Goal: Task Accomplishment & Management: Complete application form

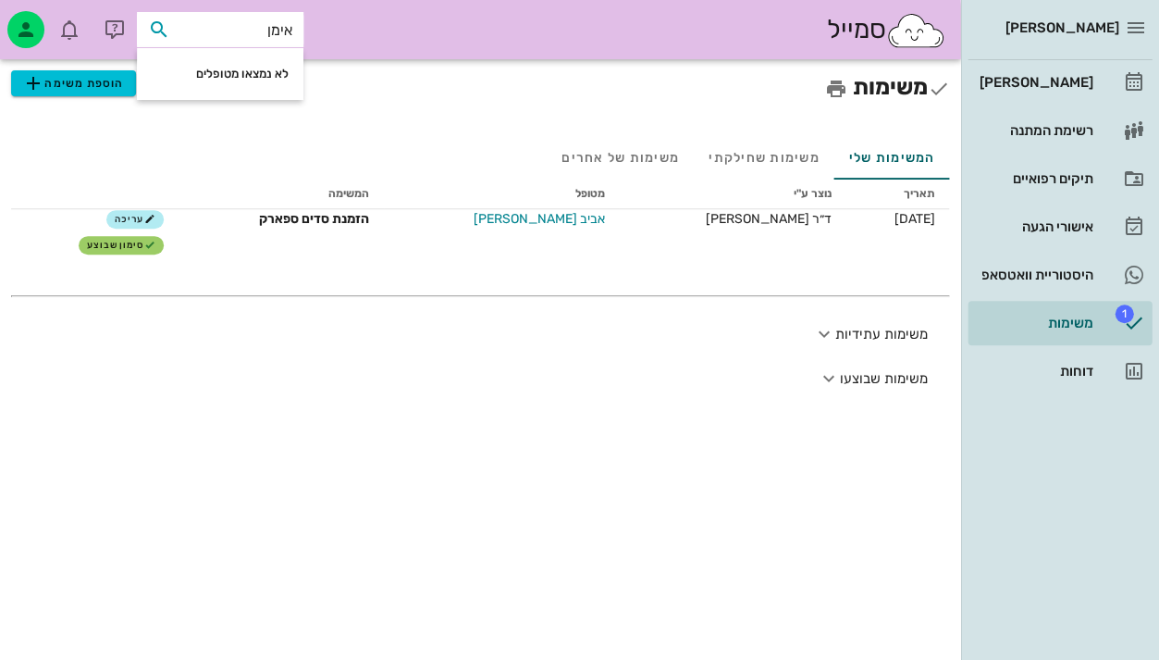
type input "אימן"
click at [521, 137] on div "המשימות שלי משימות שחילקתי משימות של אחרים" at bounding box center [480, 157] width 938 height 44
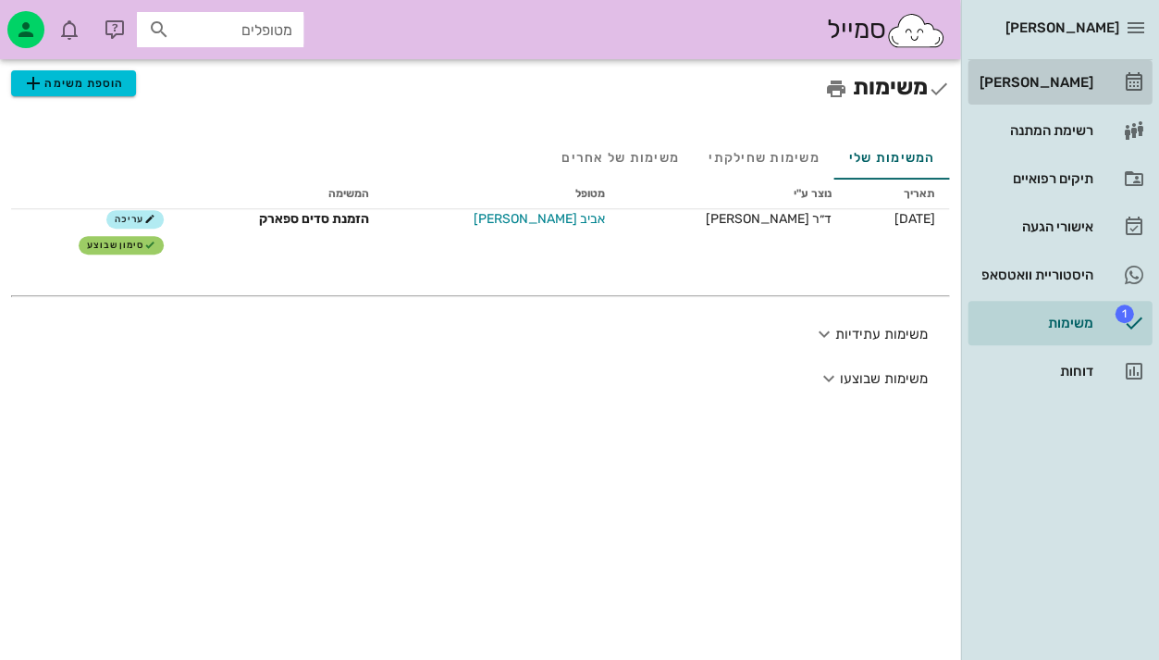
click at [1122, 86] on icon at bounding box center [1133, 82] width 22 height 22
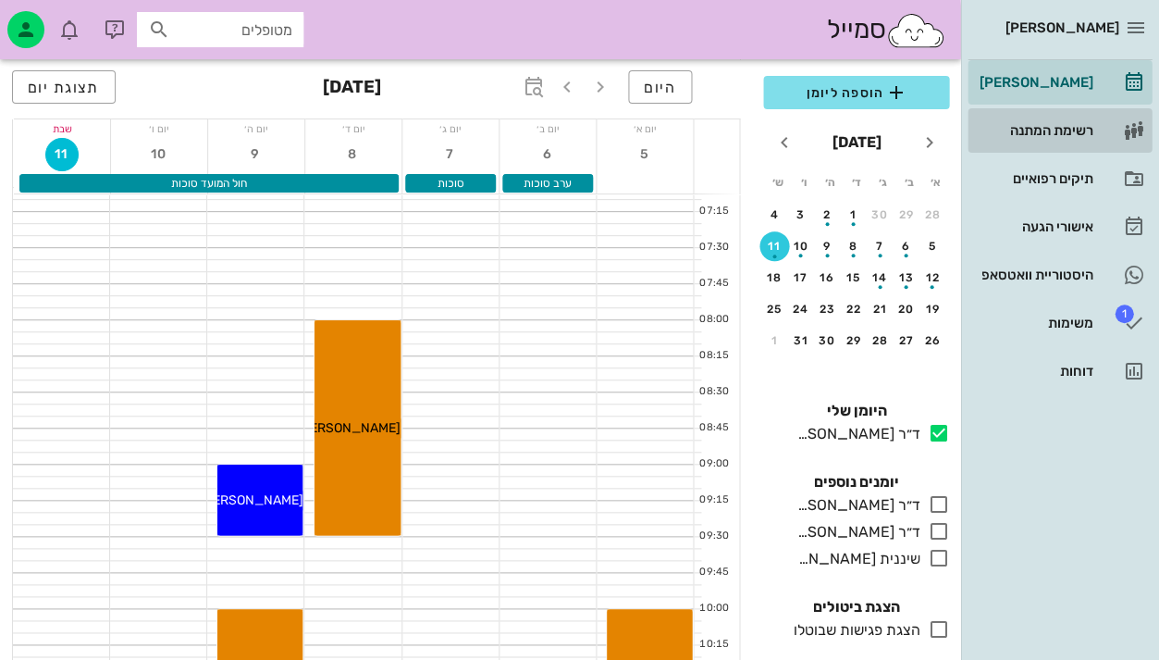
click at [1055, 128] on div "רשימת המתנה" at bounding box center [1033, 130] width 117 height 15
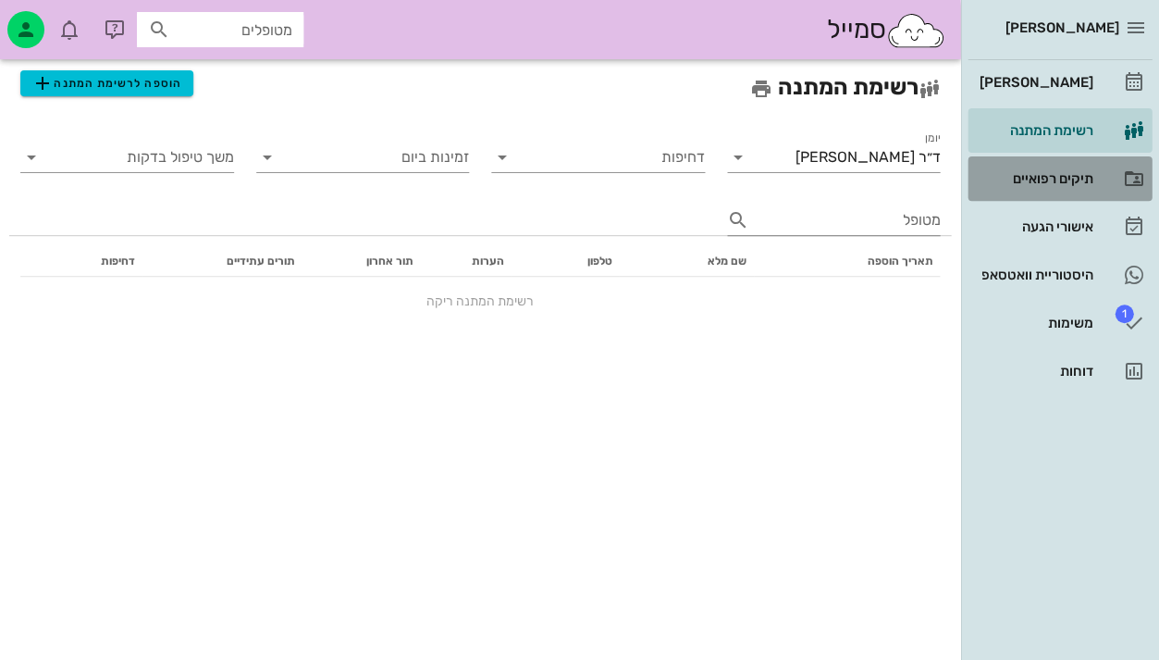
click at [1056, 183] on div "תיקים רפואיים" at bounding box center [1033, 178] width 117 height 15
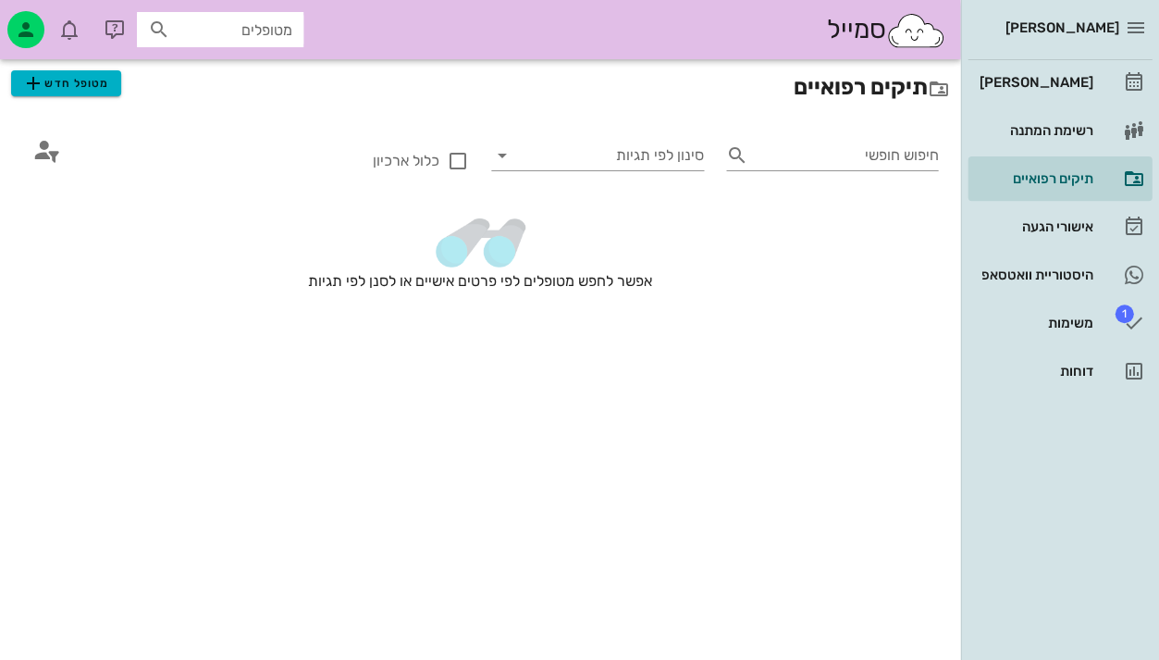
click at [68, 77] on span "מטופל חדש" at bounding box center [65, 83] width 87 height 22
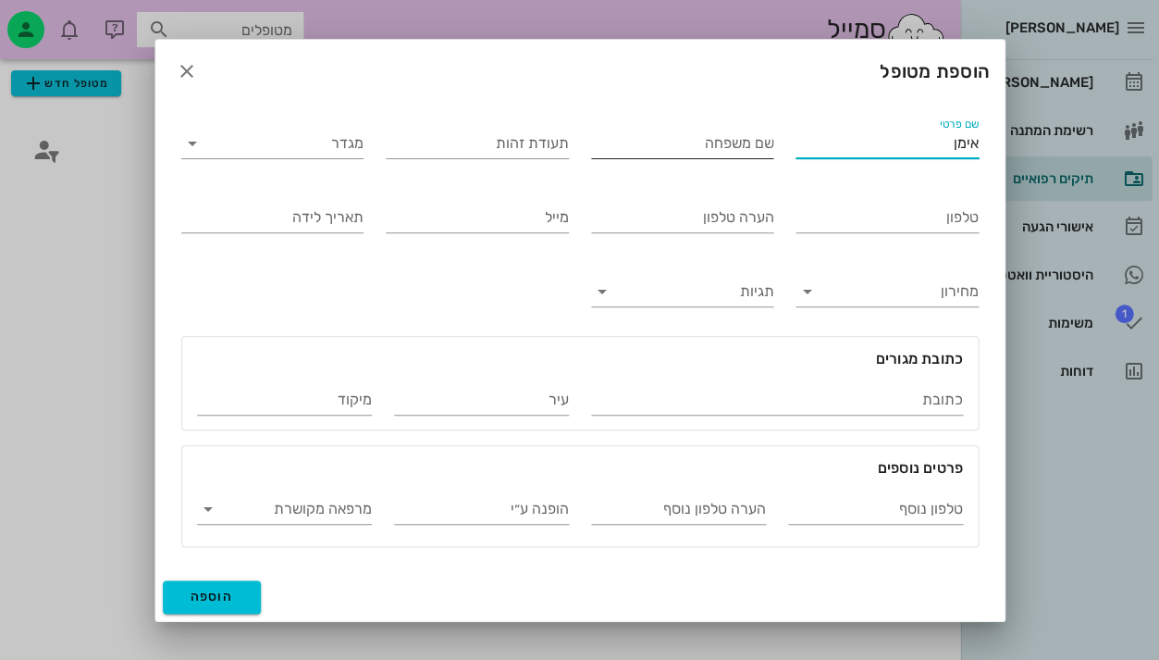
type input "אימן"
type input "גנאיין"
click at [512, 142] on input "תעודת זהות" at bounding box center [477, 144] width 183 height 30
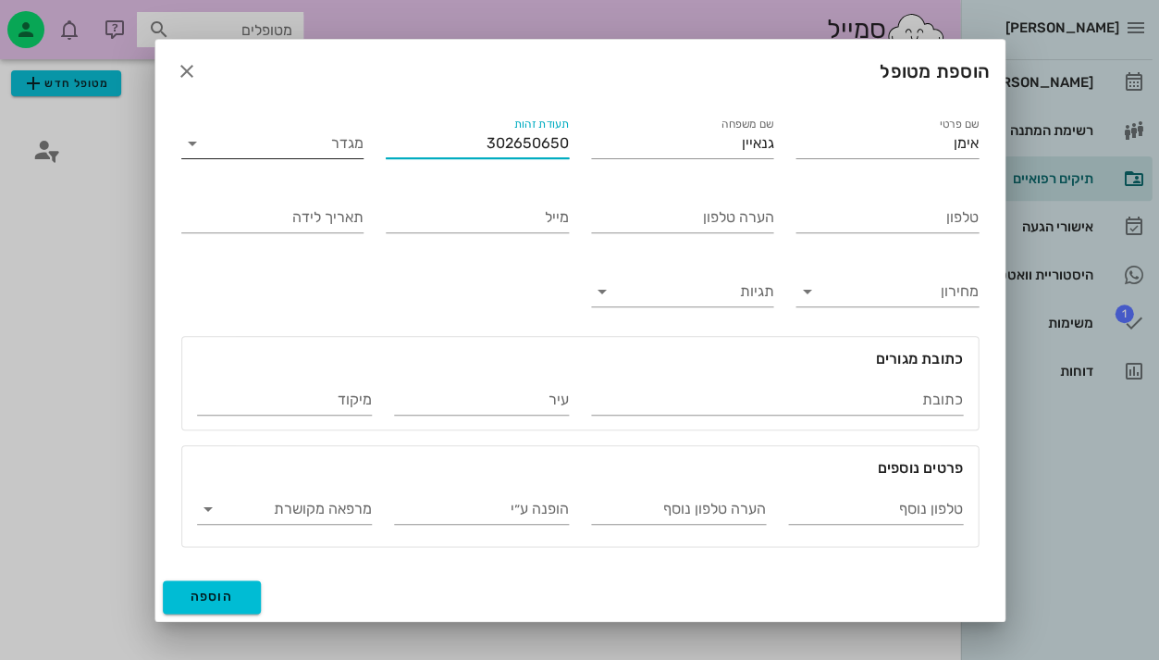
type input "302650650"
click at [315, 154] on input "מגדר" at bounding box center [288, 144] width 154 height 30
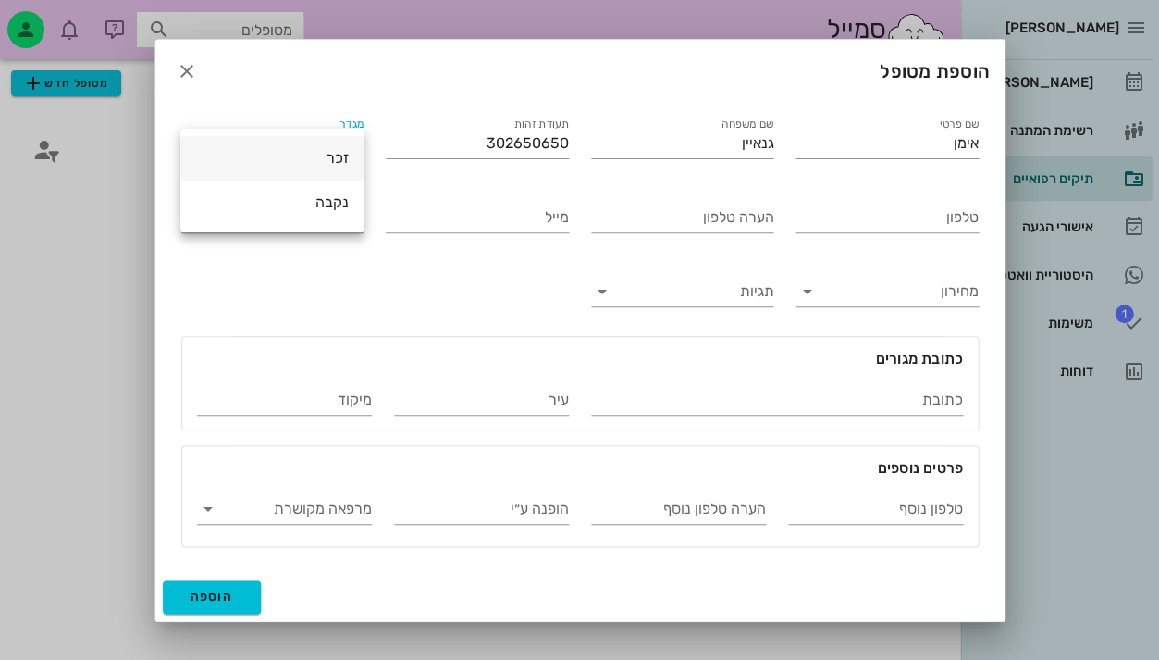
click at [327, 153] on div "זכר" at bounding box center [272, 158] width 154 height 18
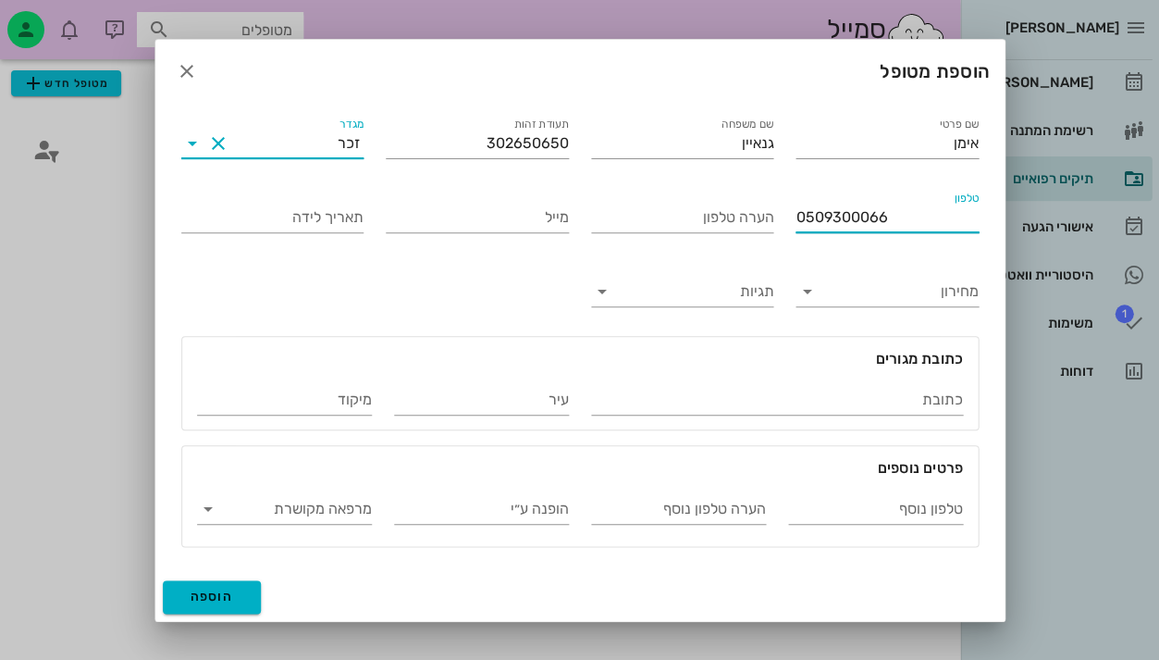
type input "0509300066"
click at [224, 588] on span "הוספה" at bounding box center [212, 596] width 43 height 16
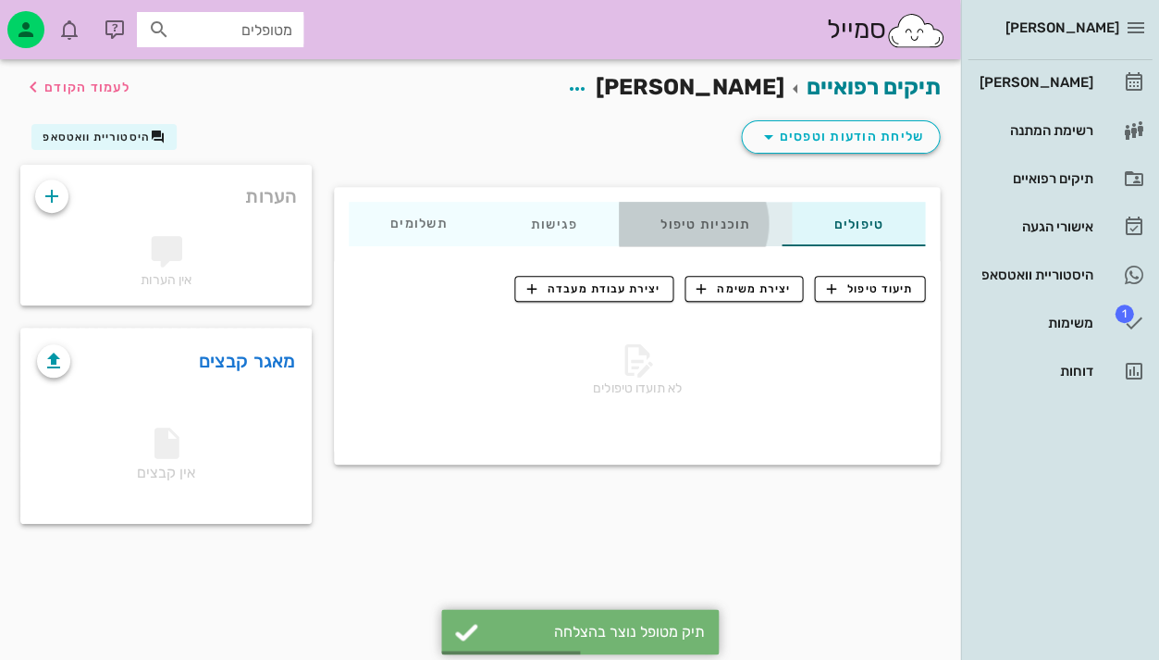
click at [719, 216] on div "תוכניות טיפול" at bounding box center [705, 224] width 173 height 44
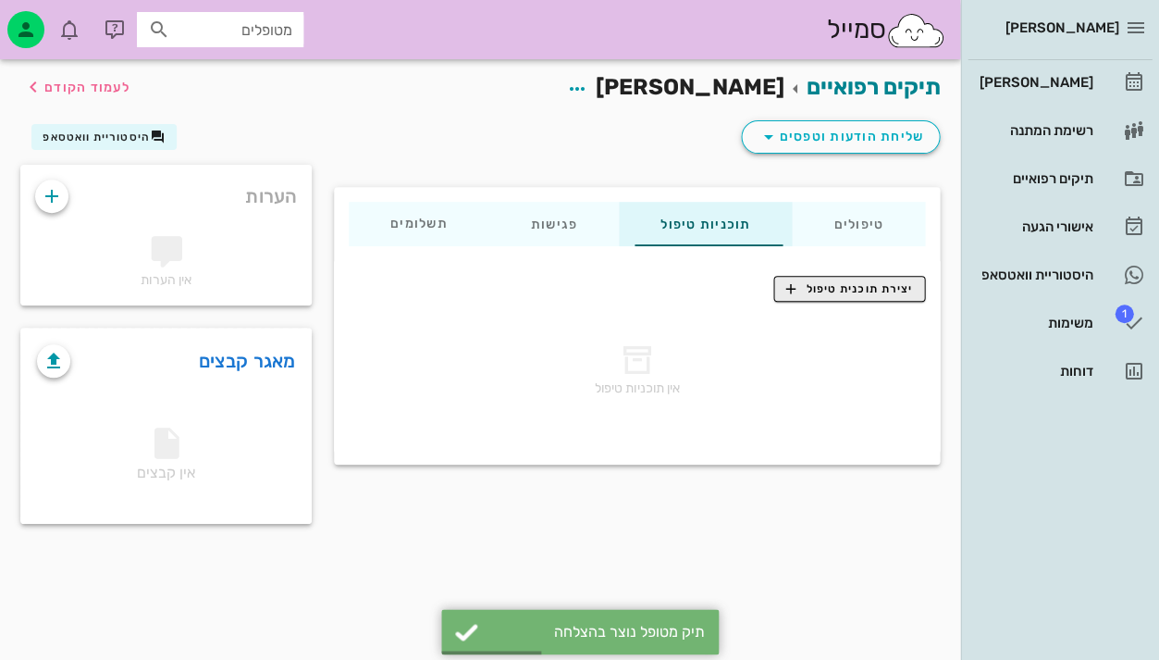
click at [887, 276] on button "יצירת תוכנית טיפול" at bounding box center [849, 289] width 152 height 26
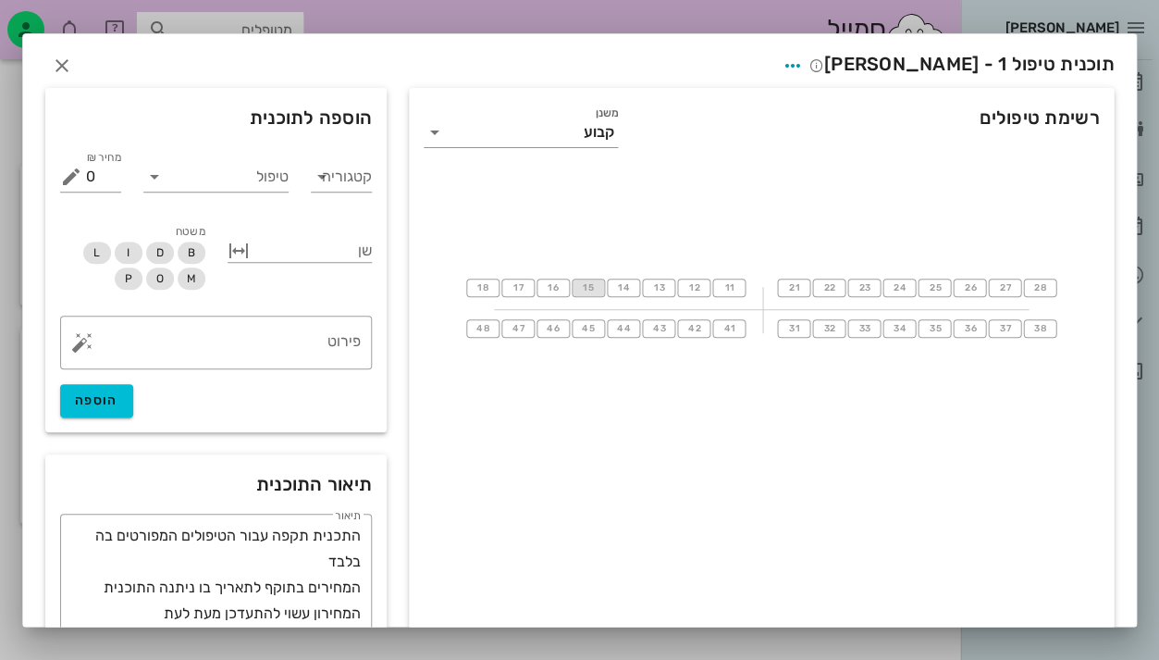
click at [587, 289] on span "15" at bounding box center [588, 287] width 15 height 11
click at [260, 191] on div "טיפול" at bounding box center [215, 180] width 145 height 37
click at [260, 184] on input "טיפול" at bounding box center [228, 177] width 119 height 30
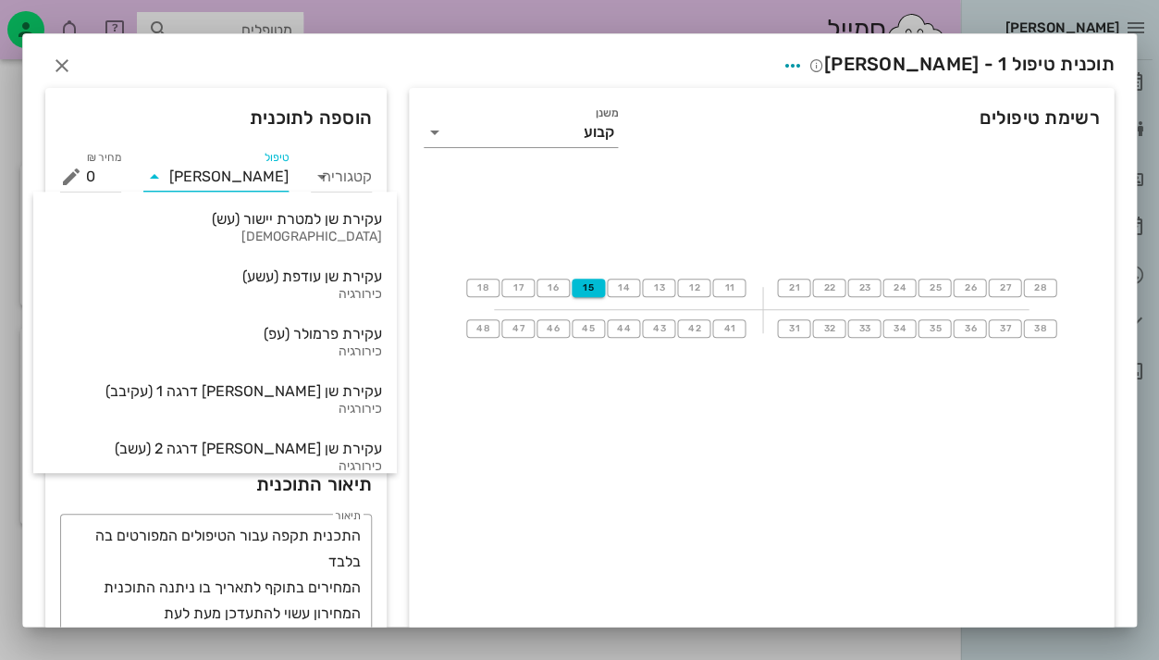
type input "עקיר"
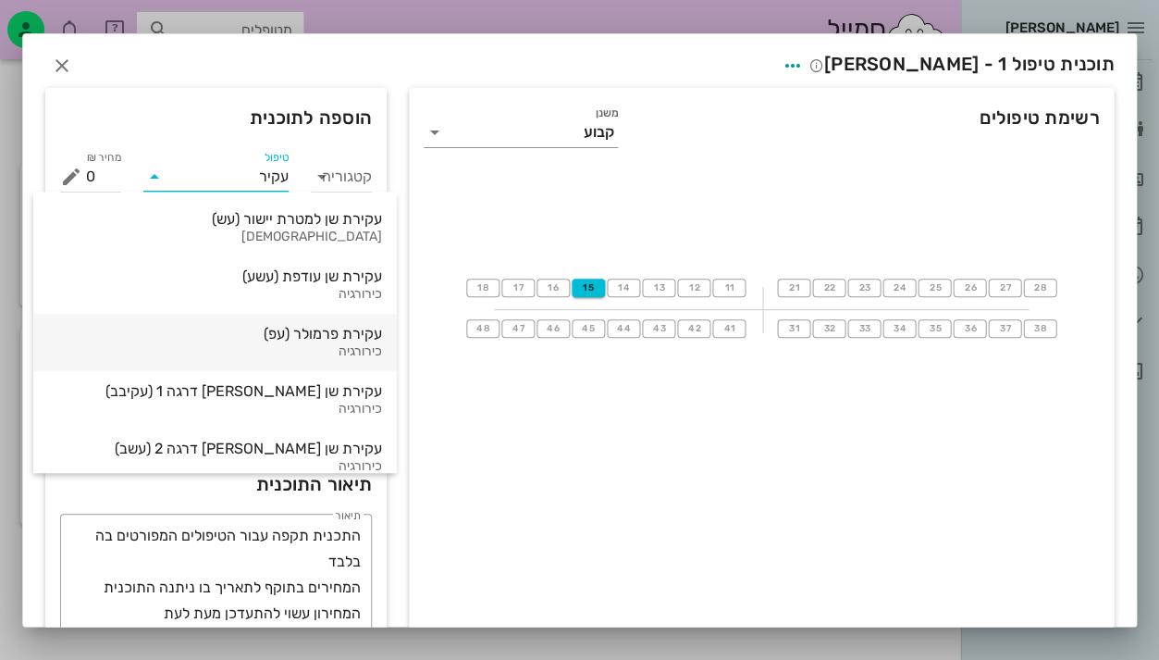
click at [257, 335] on div "עקירת פרמולר (עפ)" at bounding box center [215, 334] width 334 height 18
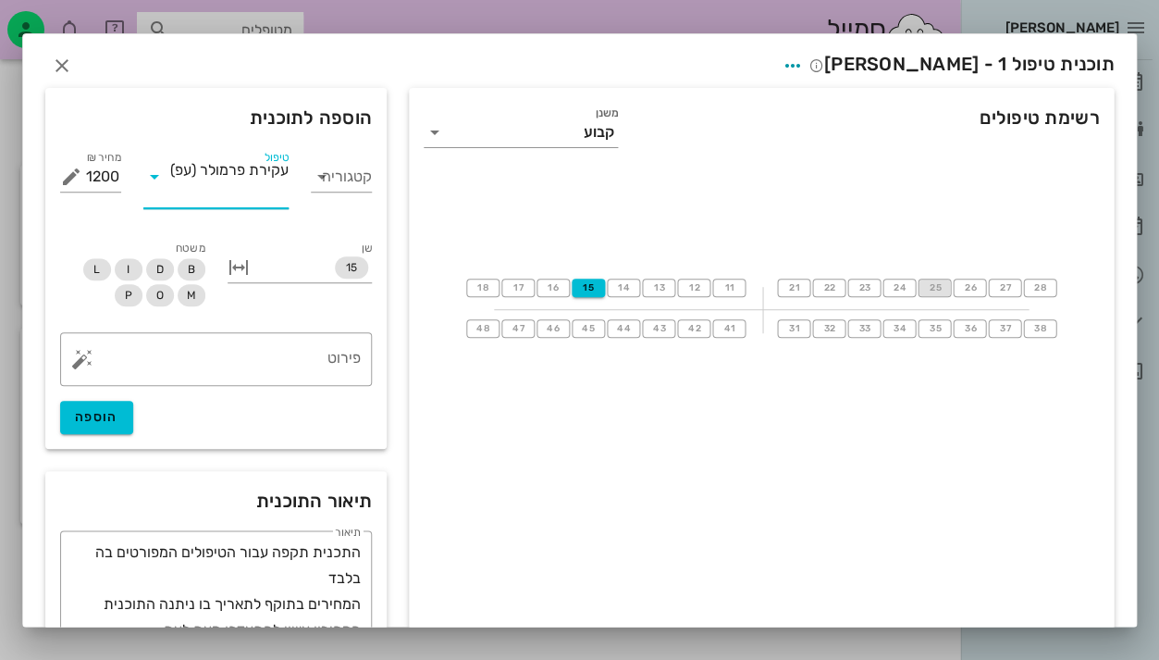
click at [941, 287] on span "25" at bounding box center [934, 287] width 15 height 11
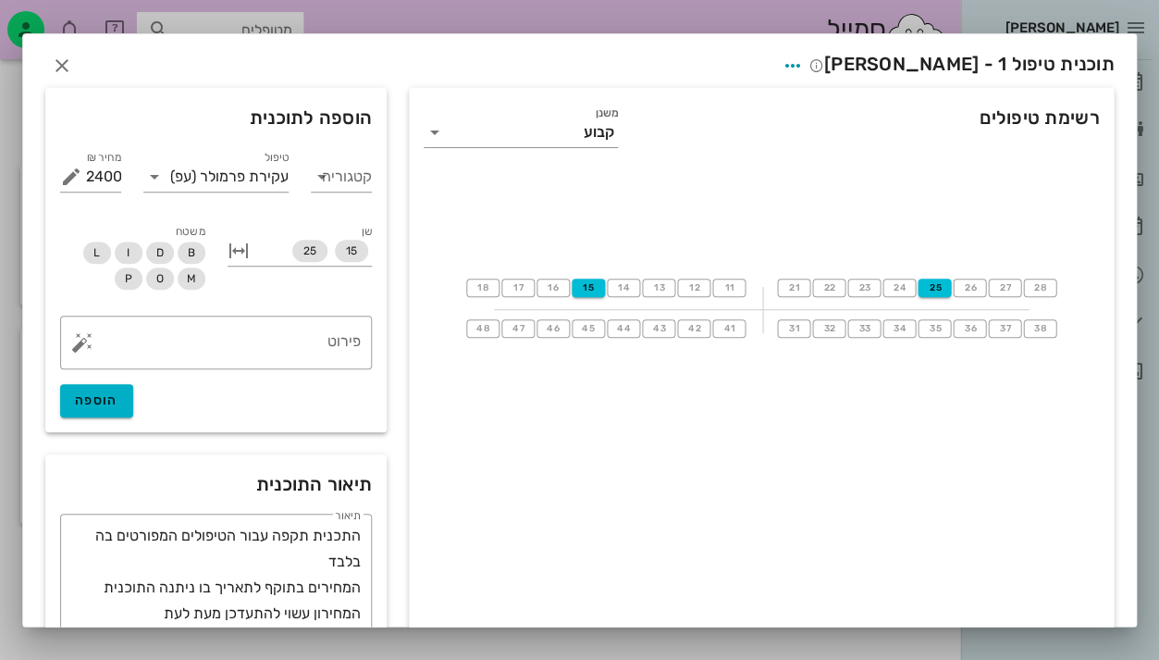
click at [93, 394] on span "הוספה" at bounding box center [96, 400] width 43 height 16
type input "0"
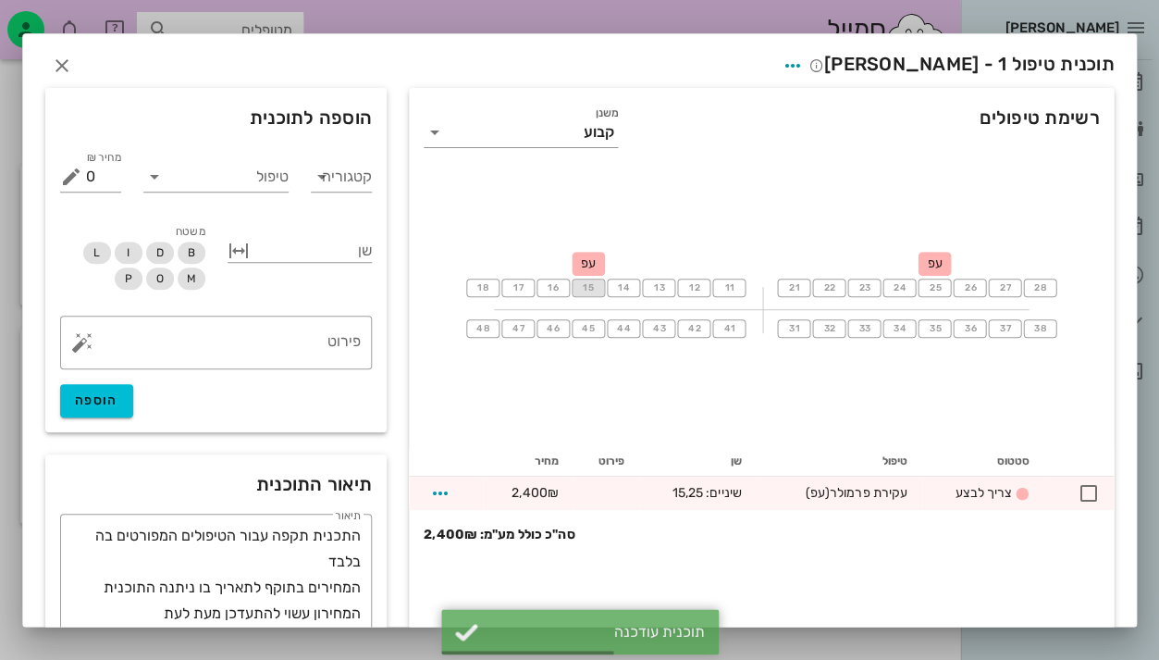
click at [579, 289] on button "15" at bounding box center [588, 287] width 33 height 19
click at [254, 164] on input "טיפול" at bounding box center [228, 177] width 119 height 30
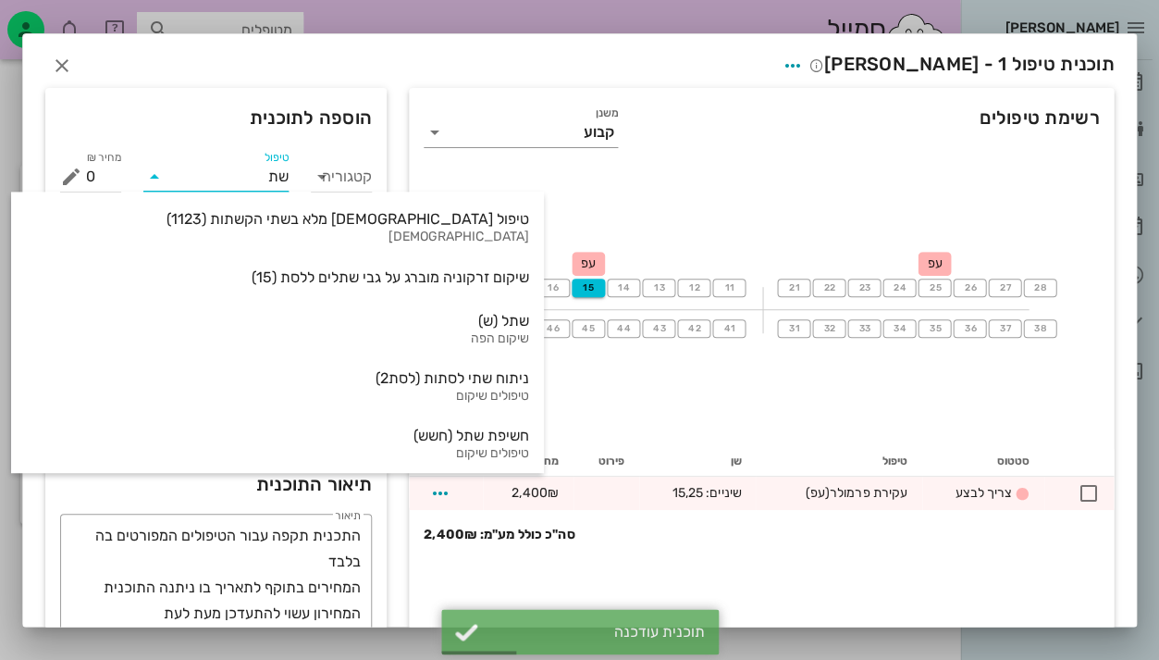
type input "שתל"
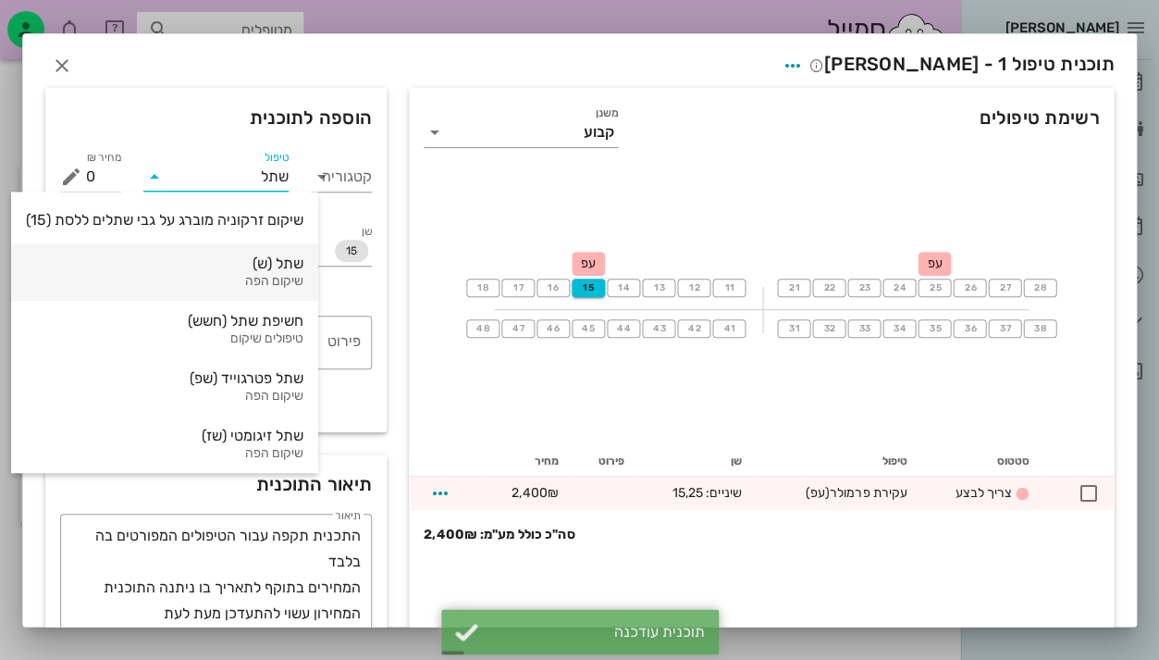
click at [250, 257] on div "שתל (ש)" at bounding box center [165, 263] width 278 height 18
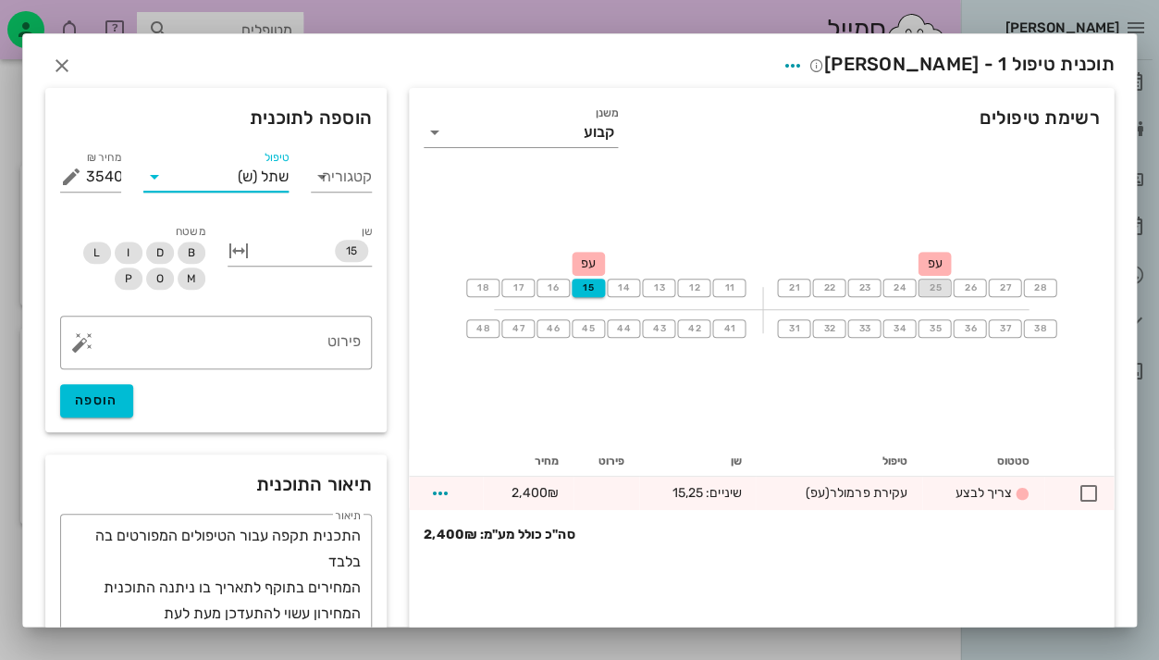
click at [941, 286] on button "25" at bounding box center [934, 287] width 33 height 19
click at [98, 401] on span "הוספה" at bounding box center [96, 400] width 43 height 16
type input "0"
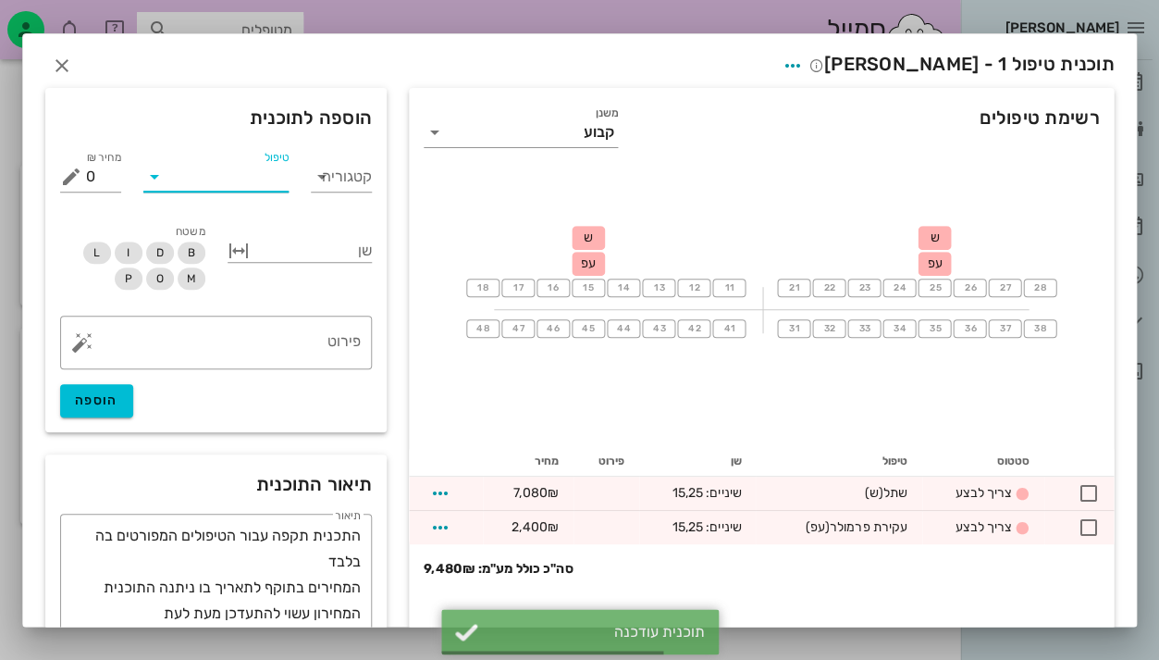
click at [238, 167] on input "טיפול" at bounding box center [228, 177] width 119 height 30
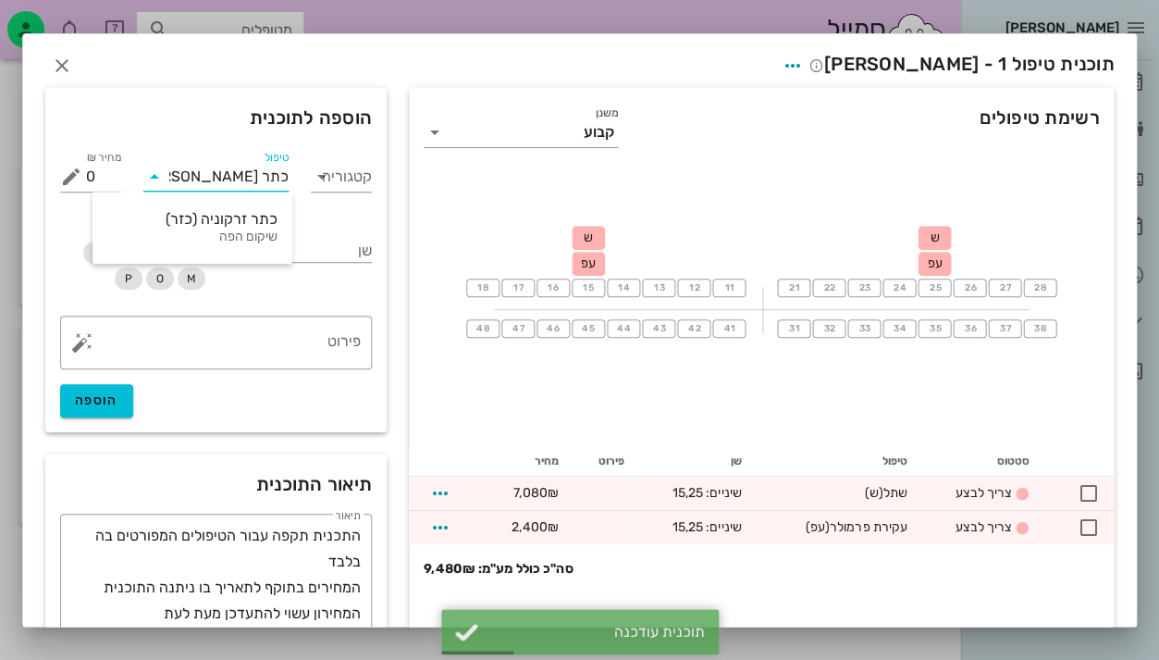
type input "כתר זרק"
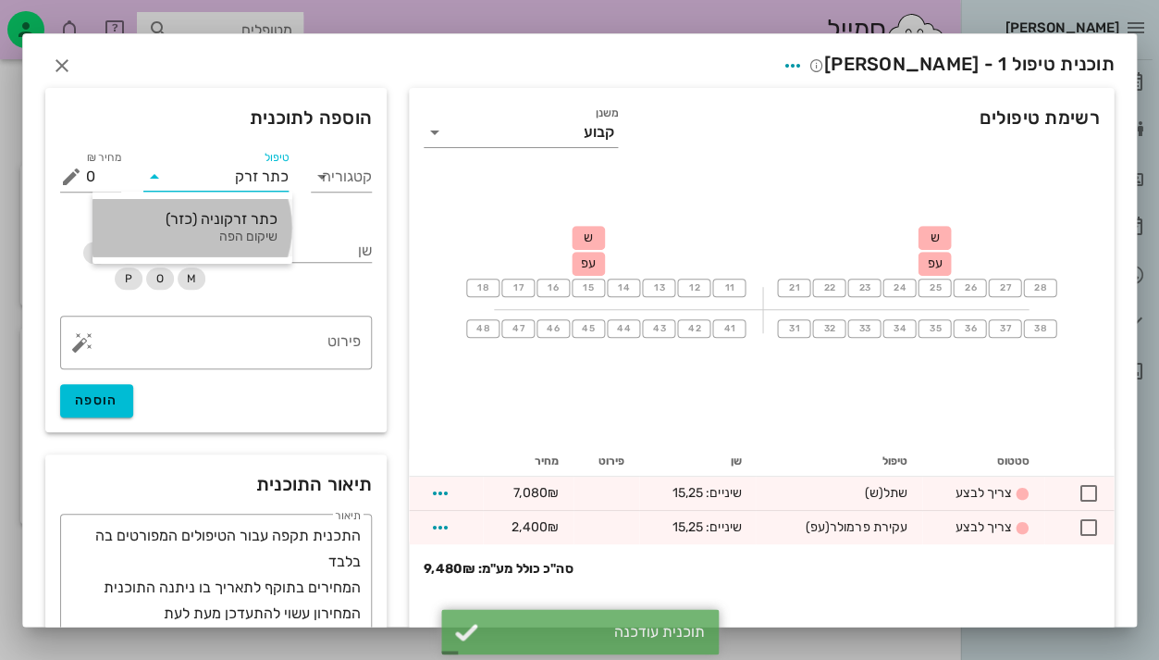
click at [225, 206] on div "כתר זרקוניה (כזר) שיקום הפה" at bounding box center [192, 227] width 170 height 57
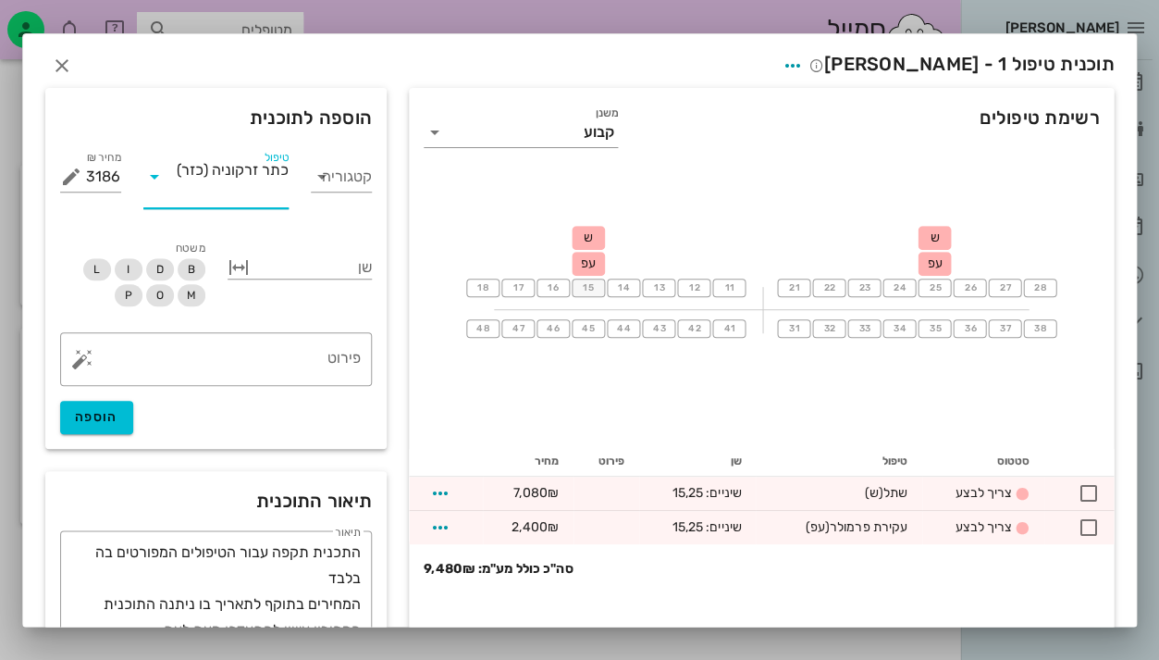
click at [589, 283] on span "15" at bounding box center [588, 287] width 15 height 11
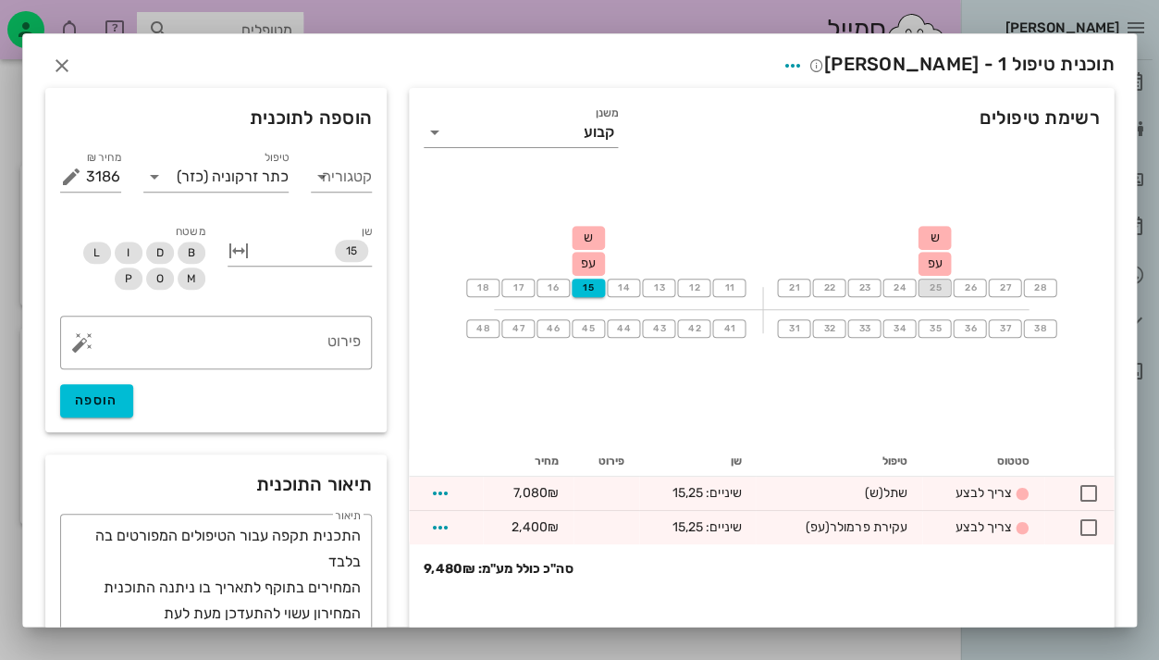
click at [936, 280] on button "25" at bounding box center [934, 287] width 33 height 19
click at [894, 280] on button "24" at bounding box center [899, 287] width 33 height 19
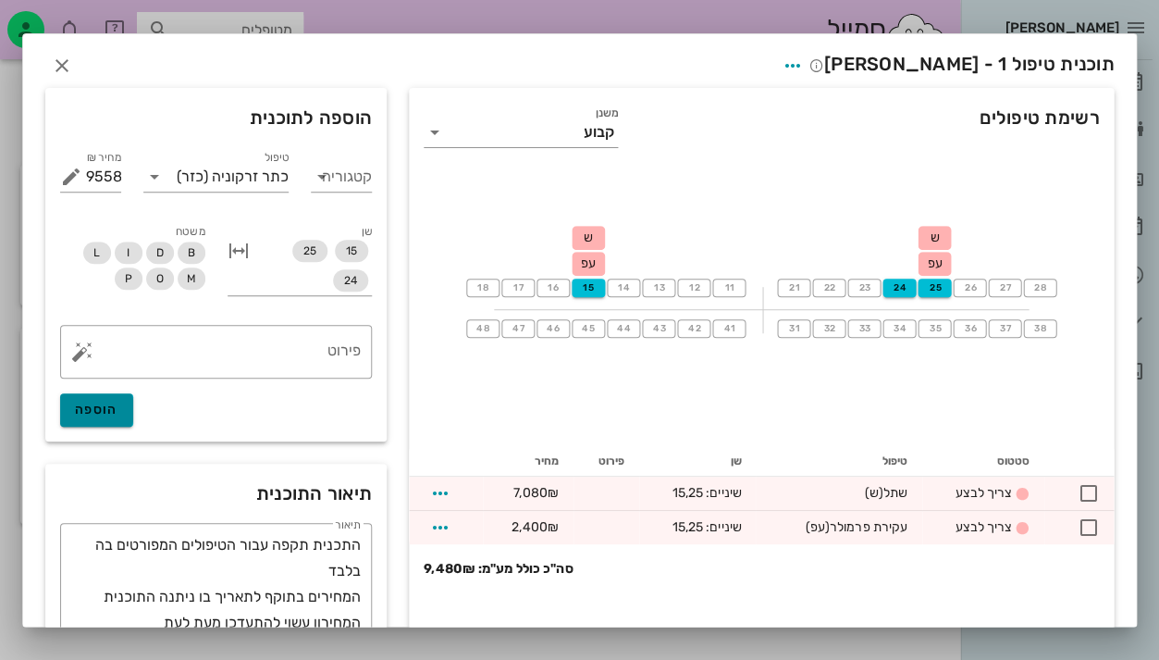
click at [106, 402] on span "הוספה" at bounding box center [96, 409] width 43 height 16
type input "0"
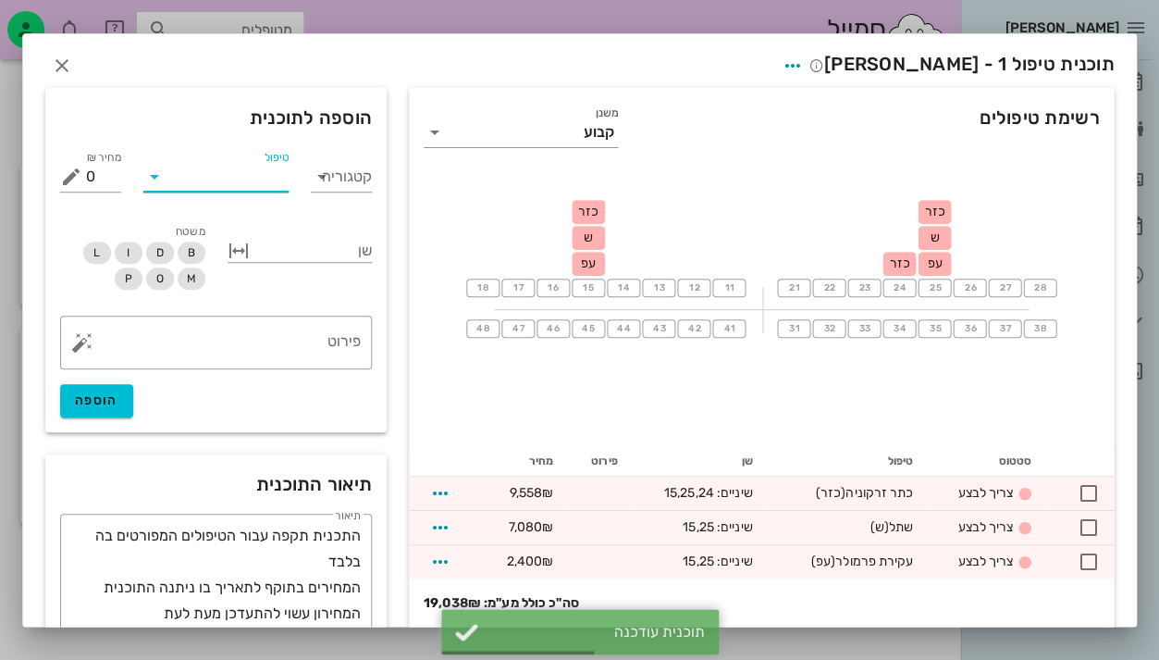
click at [244, 179] on input "טיפול" at bounding box center [228, 177] width 119 height 30
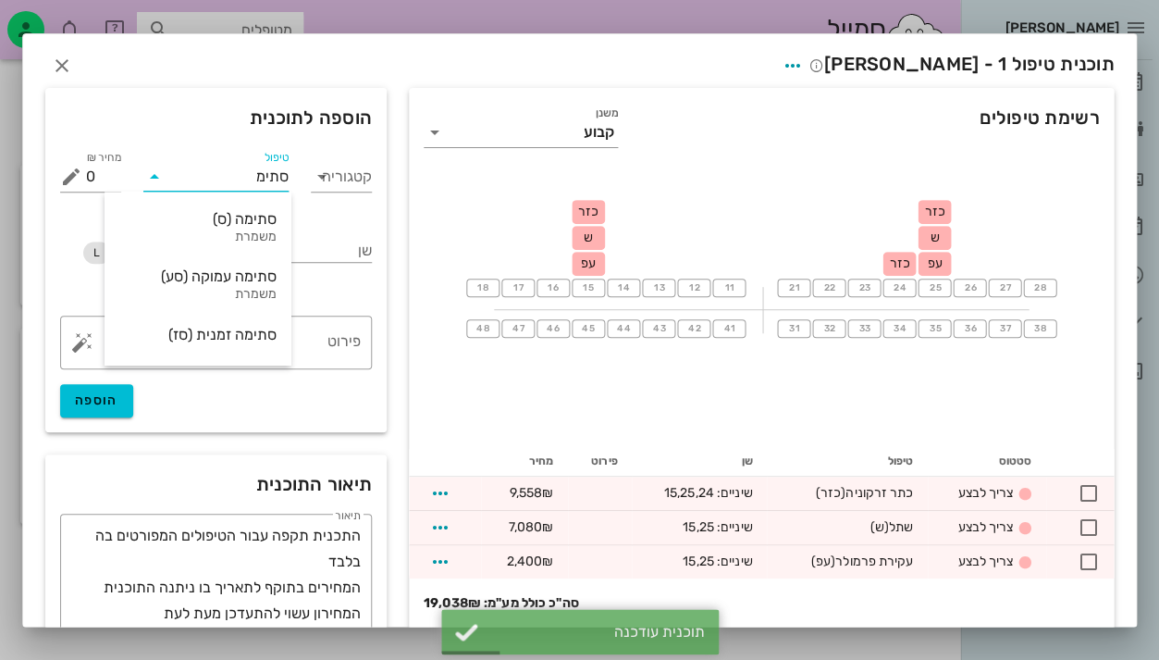
type input "סתימה"
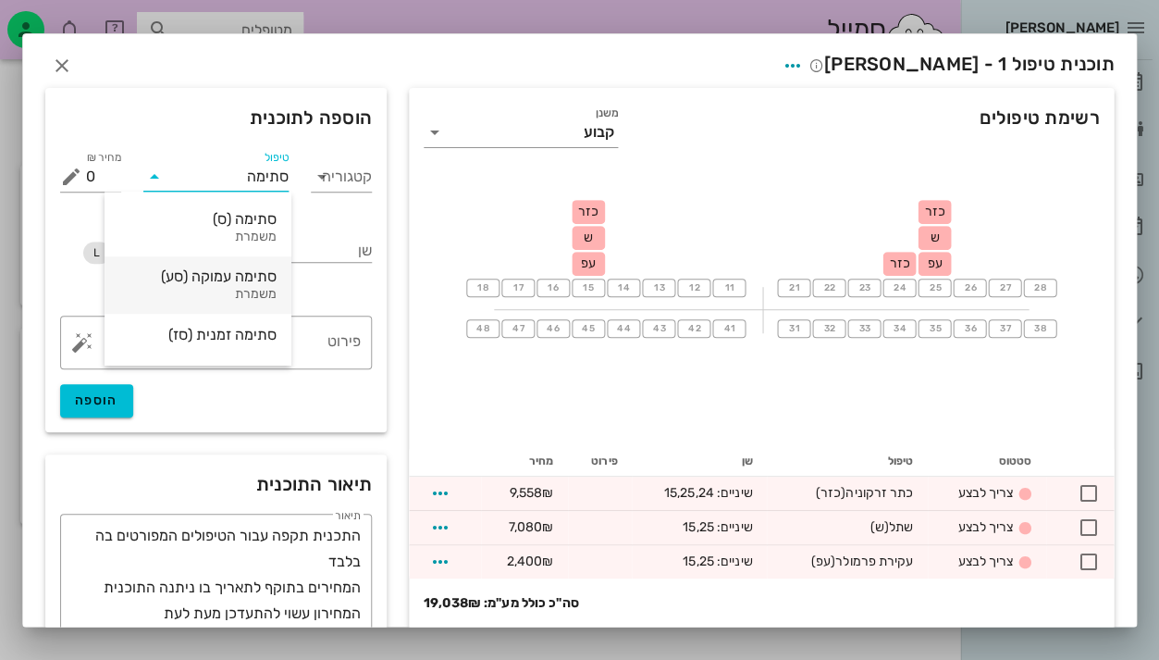
click at [202, 268] on div "סתימה עמוקה (סע)" at bounding box center [197, 276] width 157 height 18
type input "708"
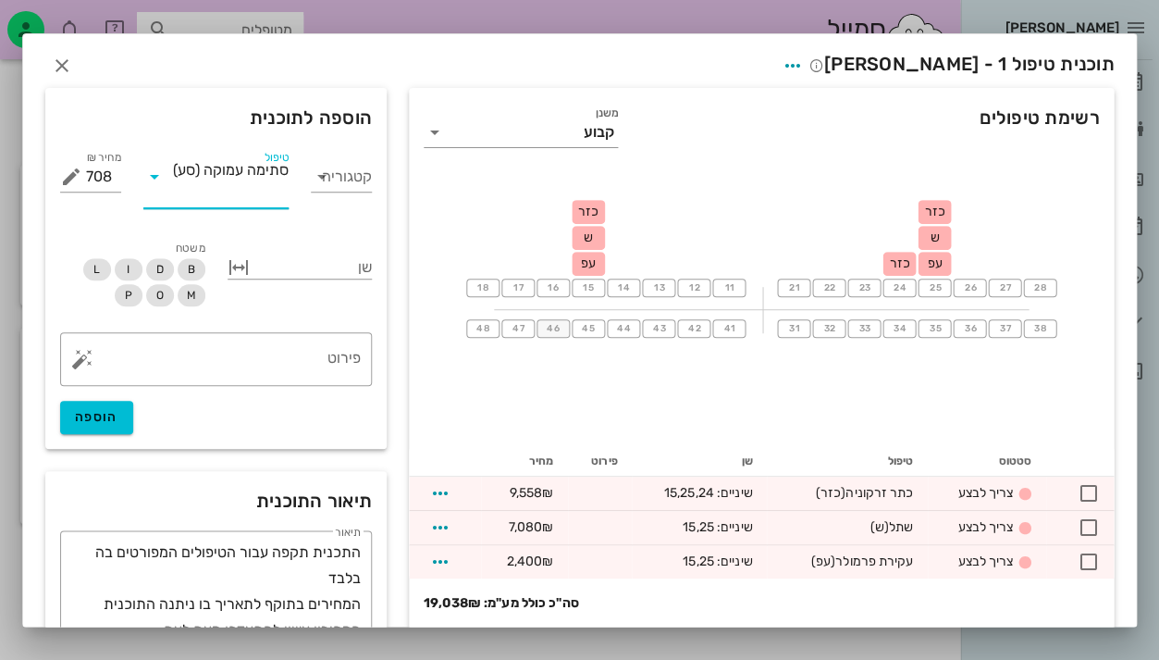
click at [553, 327] on span "46" at bounding box center [553, 328] width 15 height 11
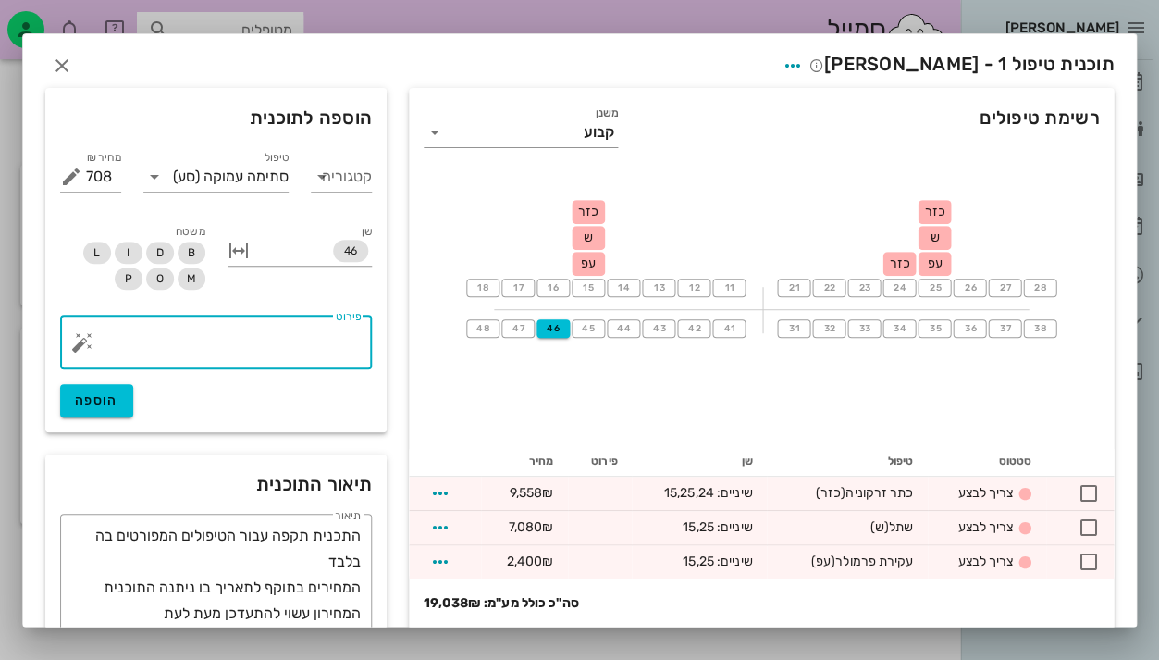
click at [278, 349] on textarea "פירוט" at bounding box center [223, 347] width 275 height 44
type textarea "משטח DO"
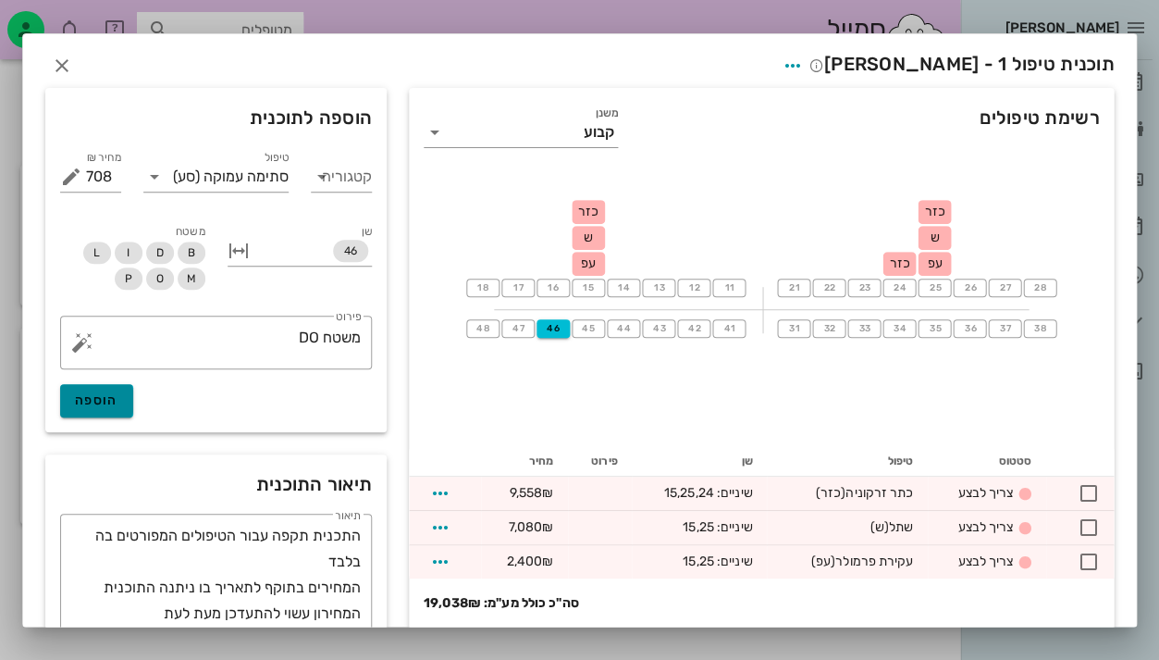
click at [102, 393] on span "הוספה" at bounding box center [96, 400] width 43 height 16
type input "0"
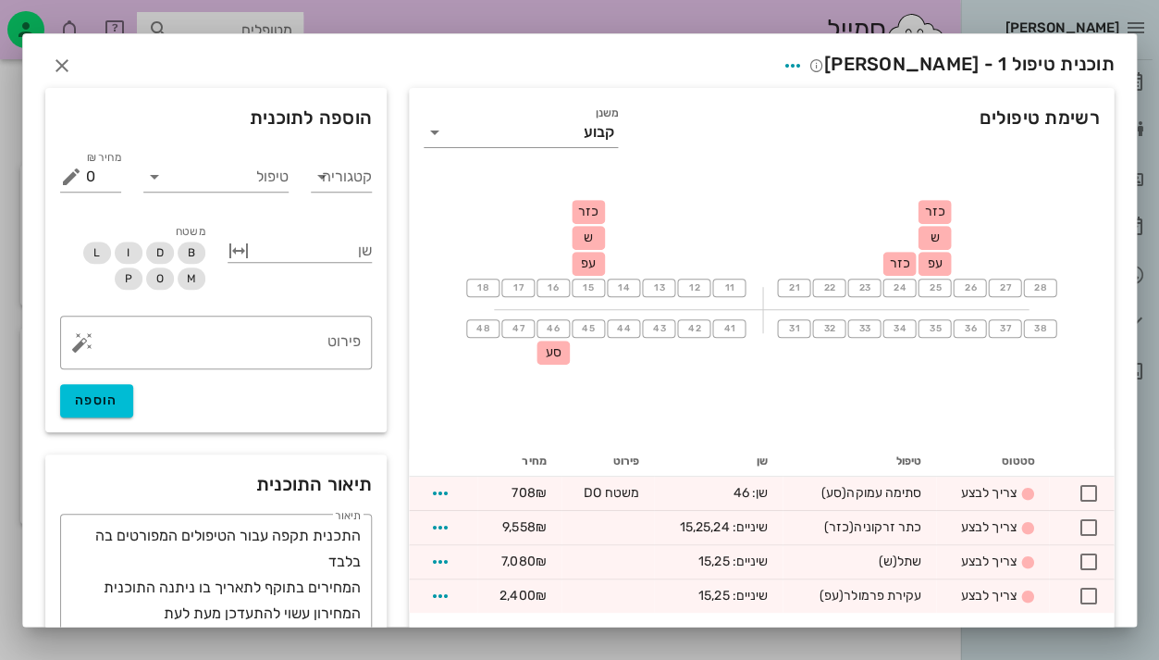
scroll to position [1, 0]
click at [804, 62] on icon "button" at bounding box center [793, 65] width 22 height 22
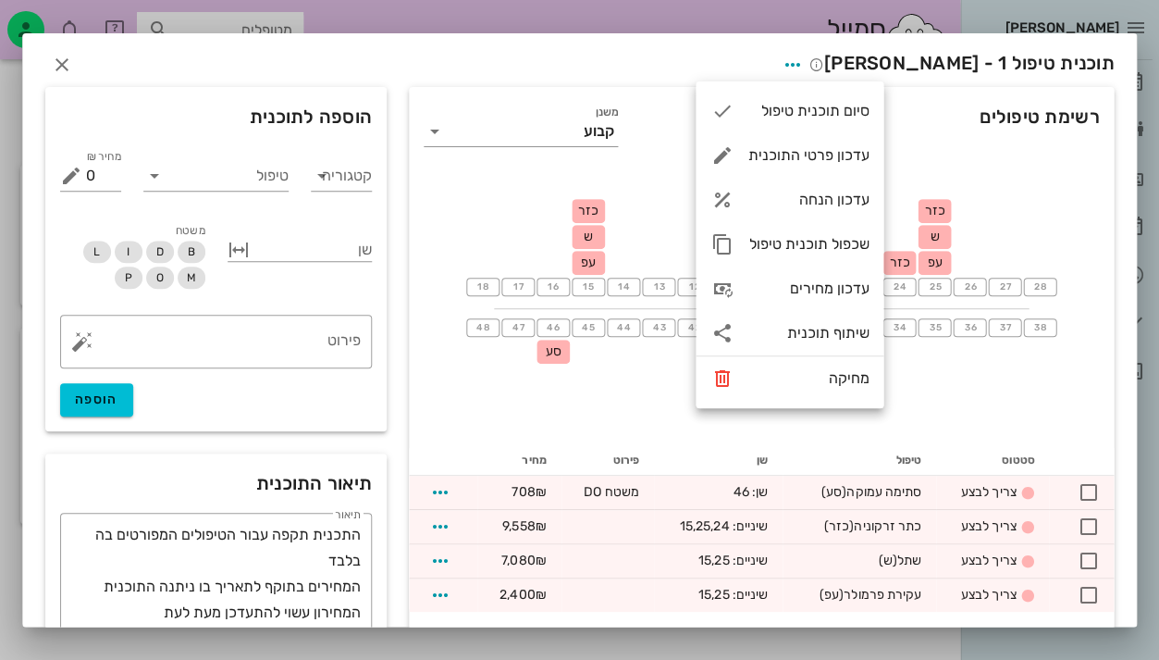
click at [513, 400] on div "18 17 16 15 כזר ש עפ 14 13 12 11 21 22 23 24 כזר 25 כזר ש עפ 26 27 28 48 47 46 …" at bounding box center [761, 307] width 705 height 278
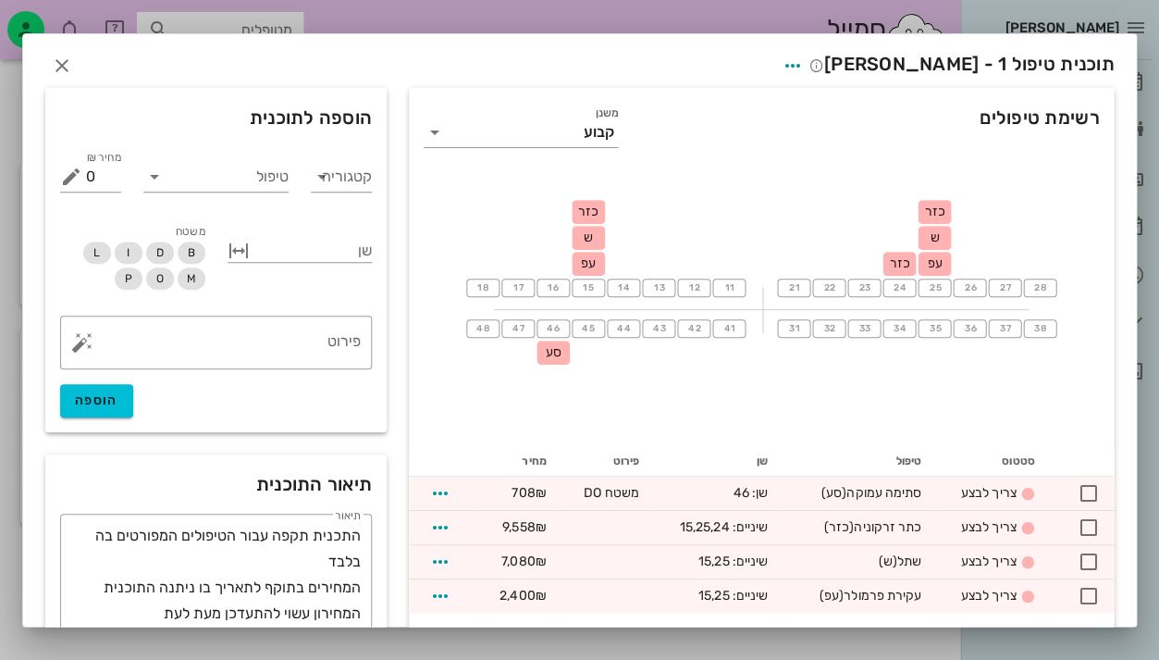
scroll to position [0, 0]
click at [804, 65] on icon "button" at bounding box center [793, 66] width 22 height 22
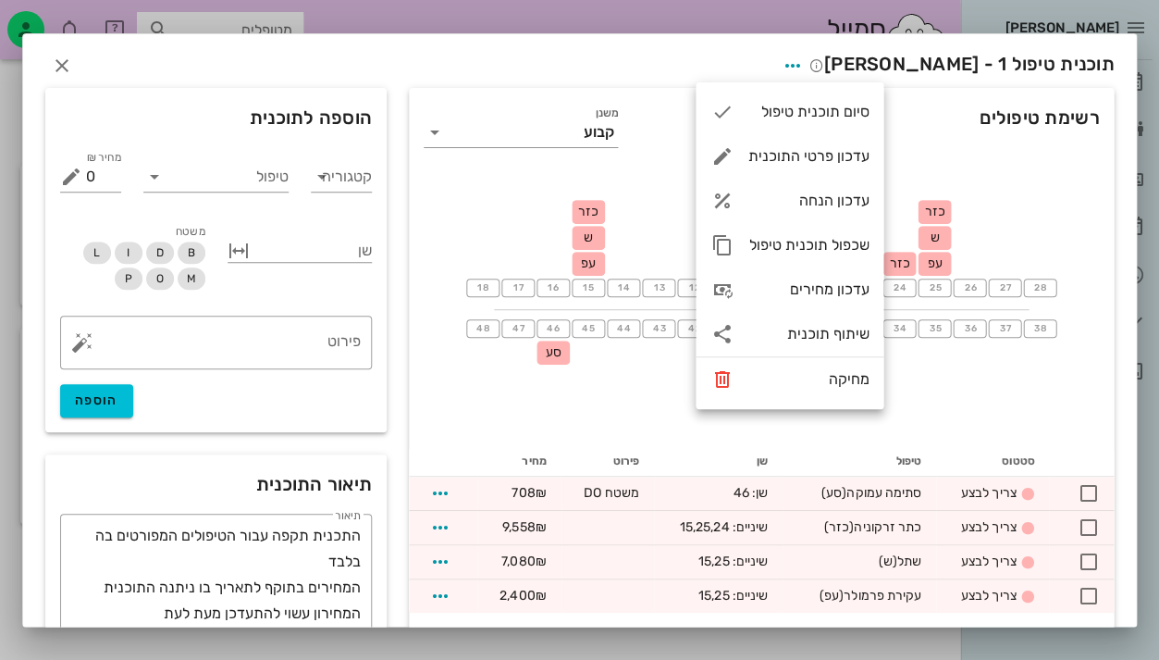
click at [441, 84] on div "רשימת טיפולים משנן קבוע 18 17 16 15 כזר ש עפ 14 13 12 11 21 22 23 24 כזר 25 כזר…" at bounding box center [579, 485] width 1091 height 810
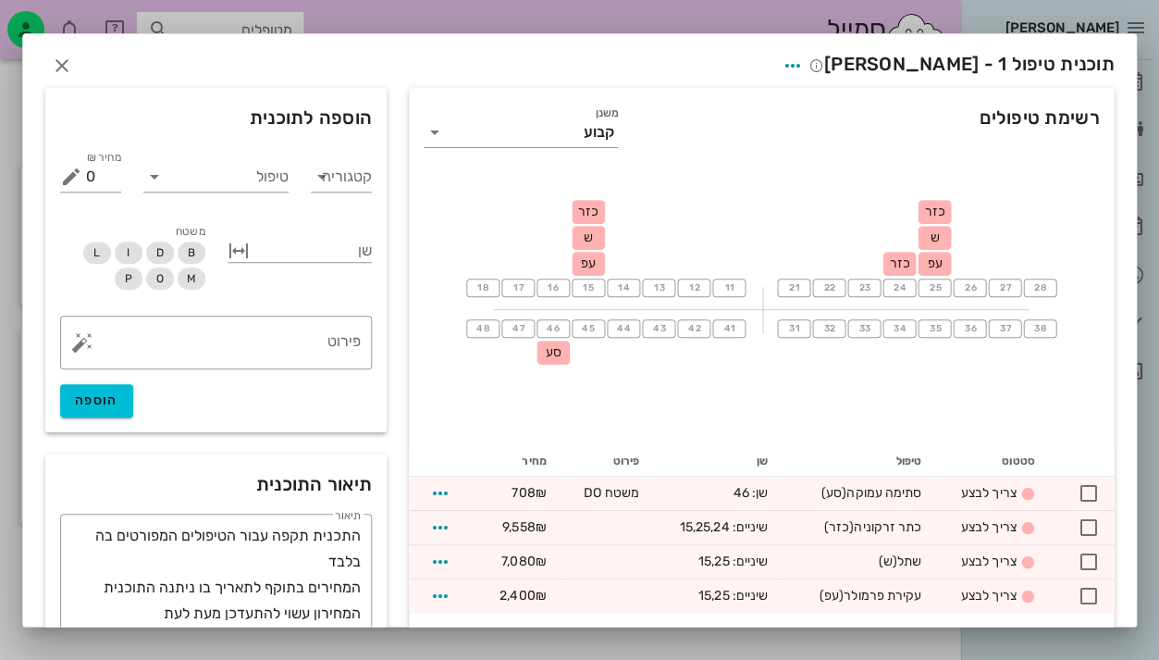
click at [857, 39] on div "תוכנית טיפול 1 - [PERSON_NAME]" at bounding box center [579, 62] width 1113 height 57
click at [804, 62] on icon "button" at bounding box center [793, 66] width 22 height 22
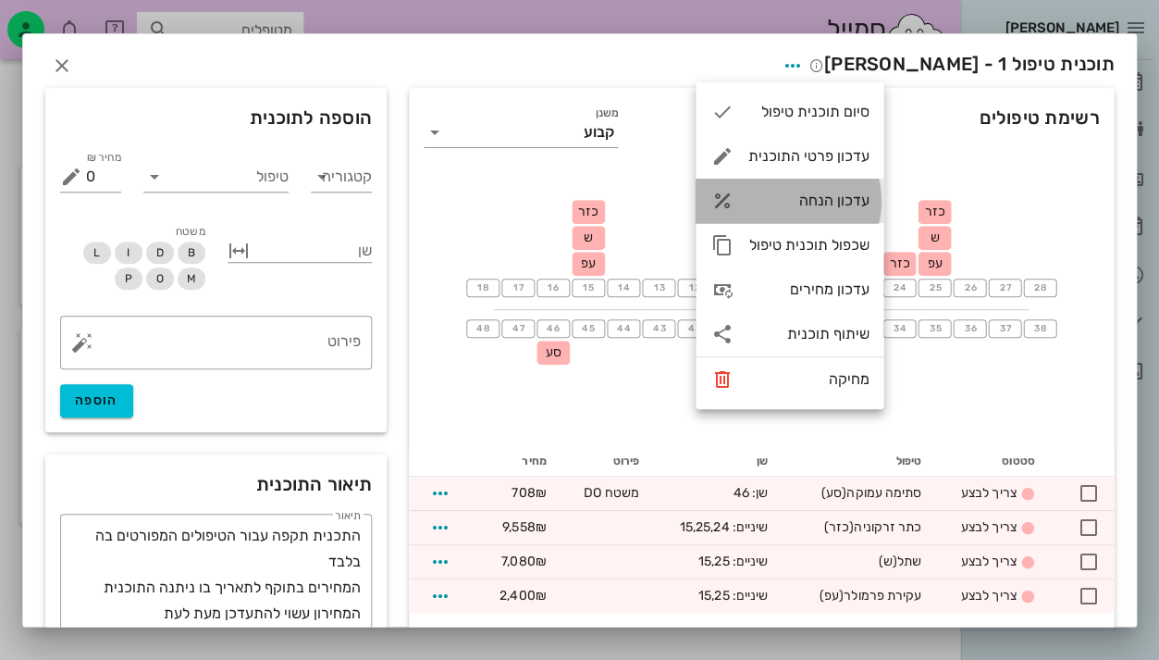
click at [826, 191] on div "עדכון הנחה" at bounding box center [790, 201] width 188 height 44
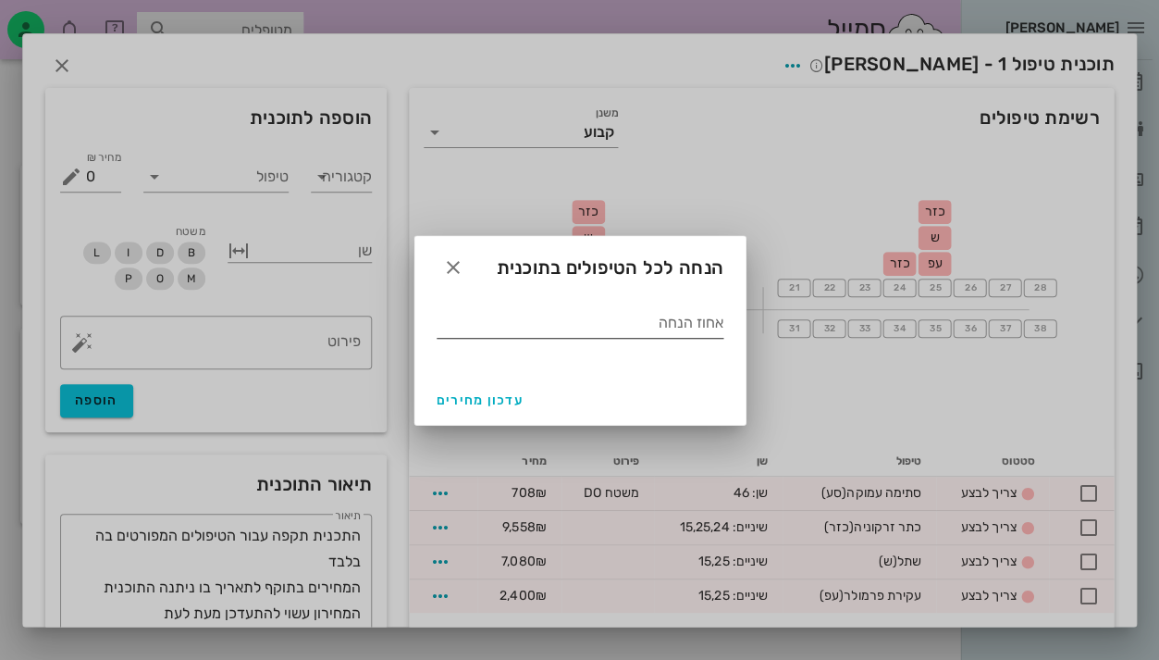
click at [674, 333] on input "אחוז הנחה" at bounding box center [580, 323] width 287 height 30
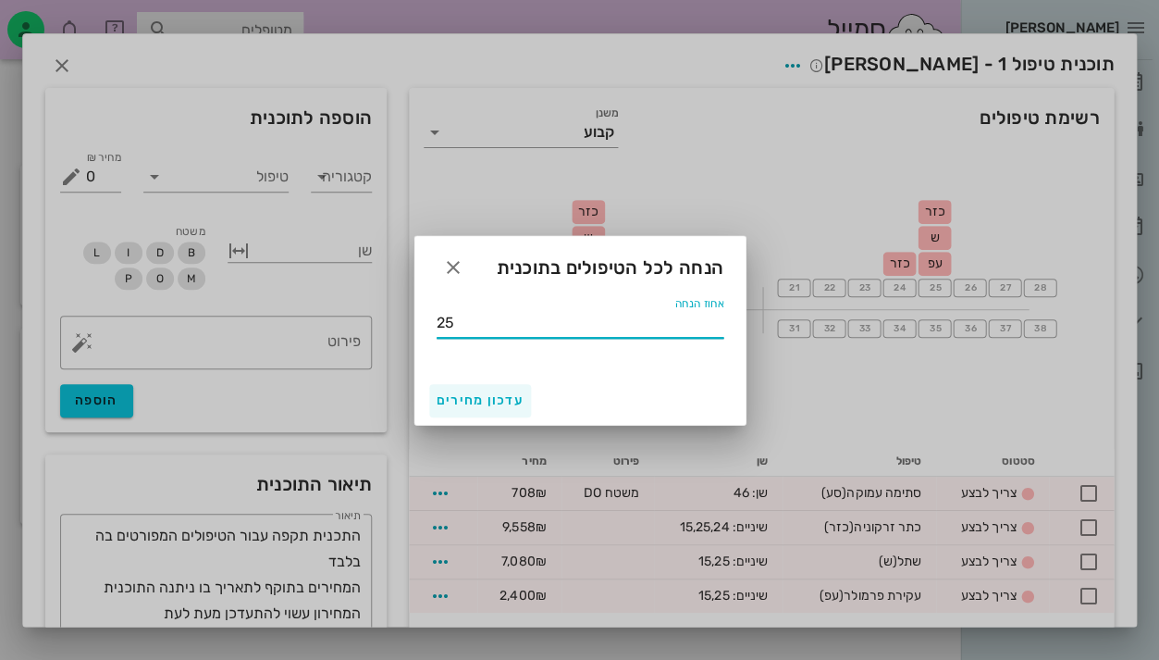
type input "25"
click at [445, 403] on span "עדכון מחירים" at bounding box center [480, 400] width 87 height 16
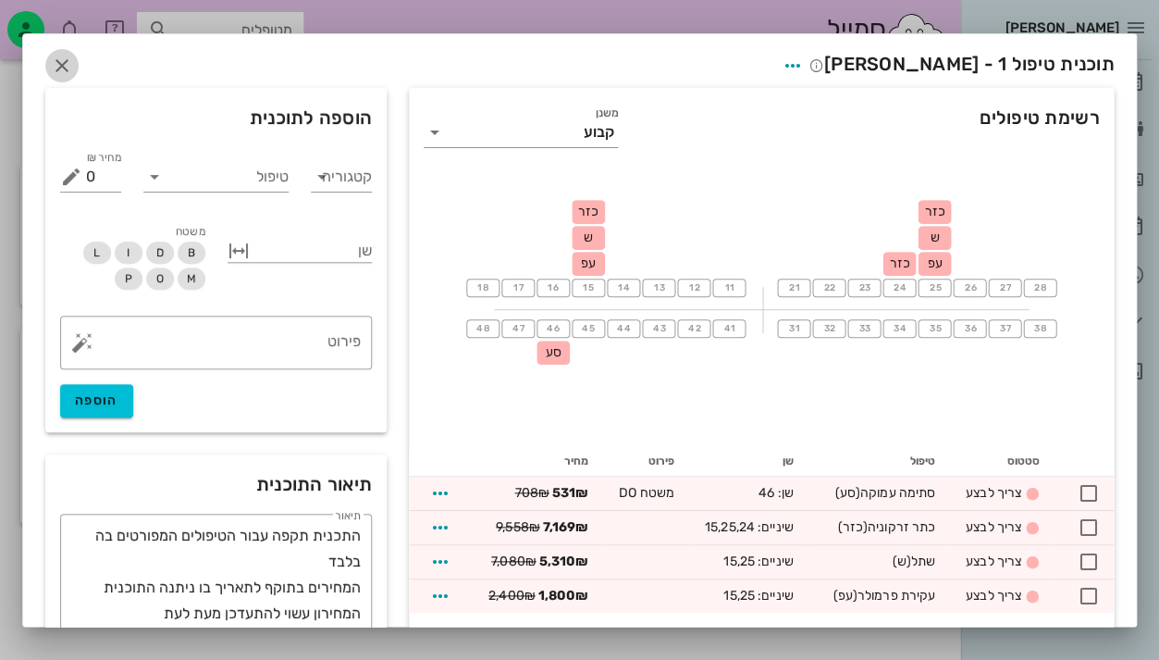
click at [71, 61] on icon "button" at bounding box center [62, 66] width 22 height 22
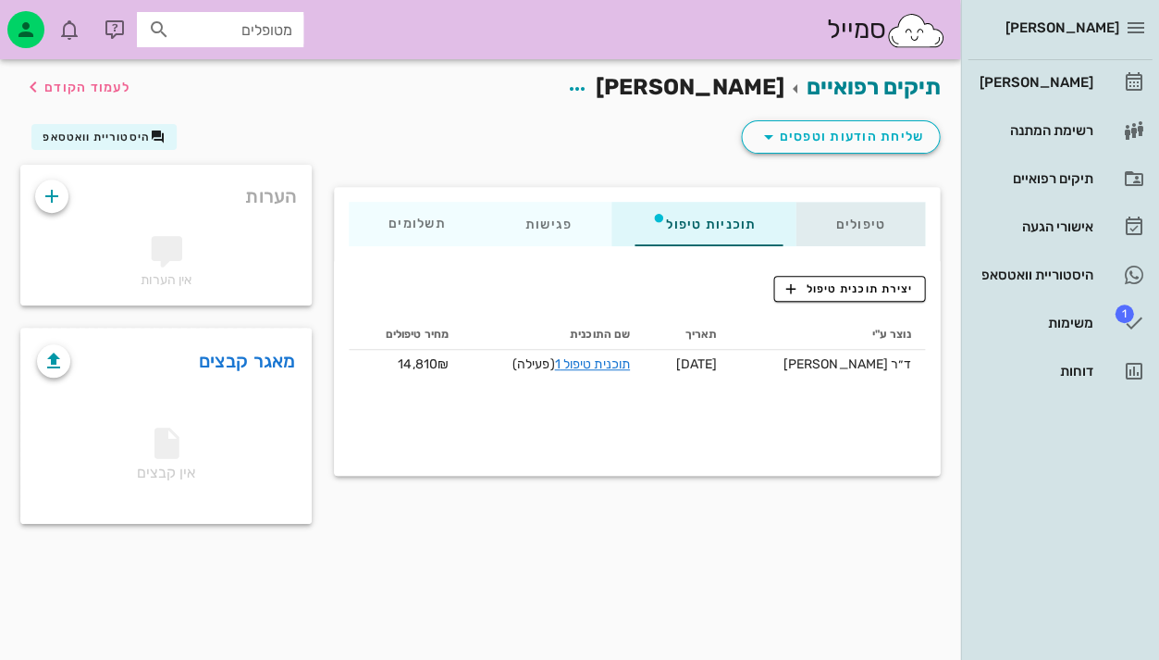
click at [876, 223] on div "טיפולים" at bounding box center [861, 224] width 130 height 44
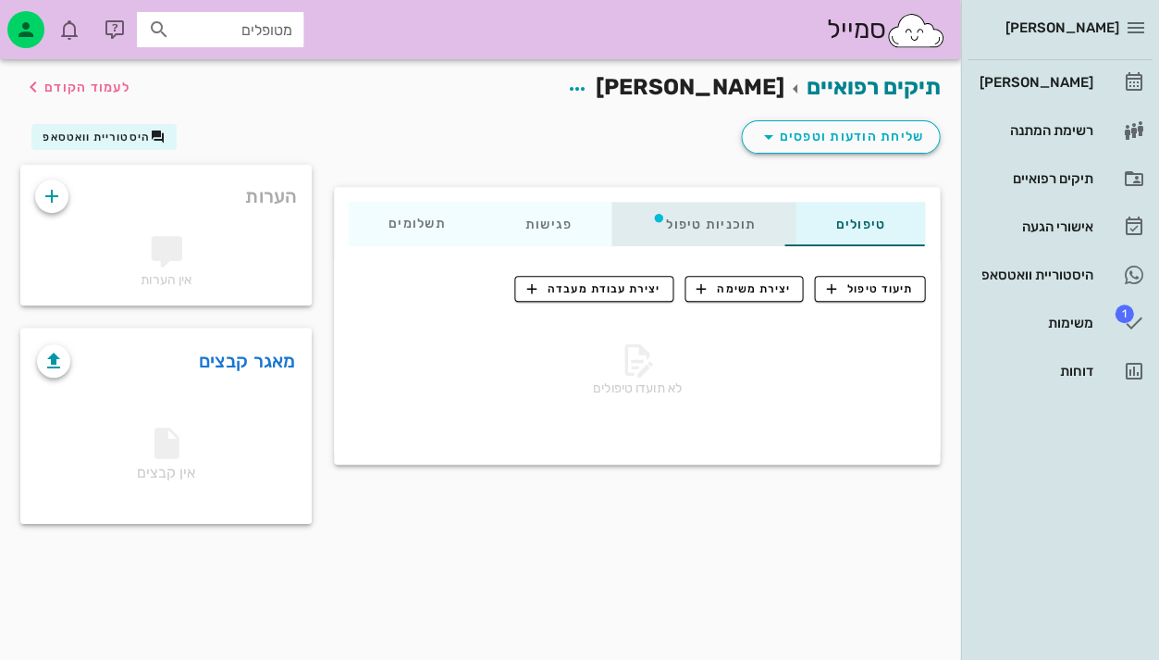
click at [733, 224] on div "תוכניות טיפול" at bounding box center [703, 224] width 184 height 44
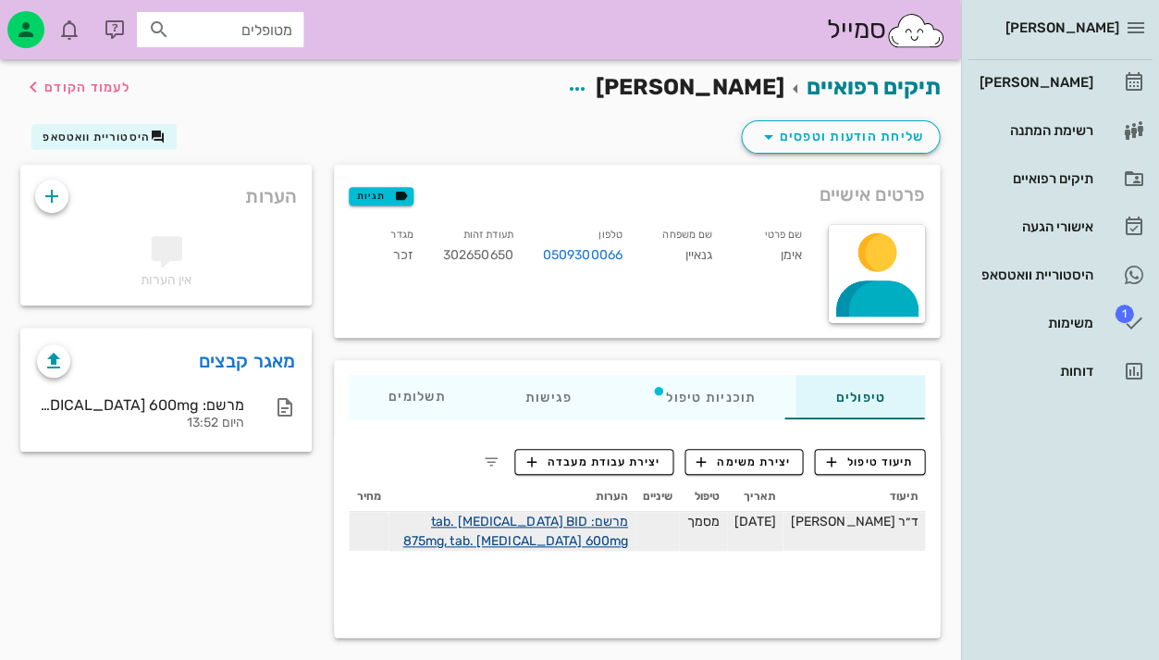
click at [543, 514] on link "מרשם: tab. [MEDICAL_DATA] BID 875mg, tab. [MEDICAL_DATA] 600mg" at bounding box center [514, 530] width 225 height 35
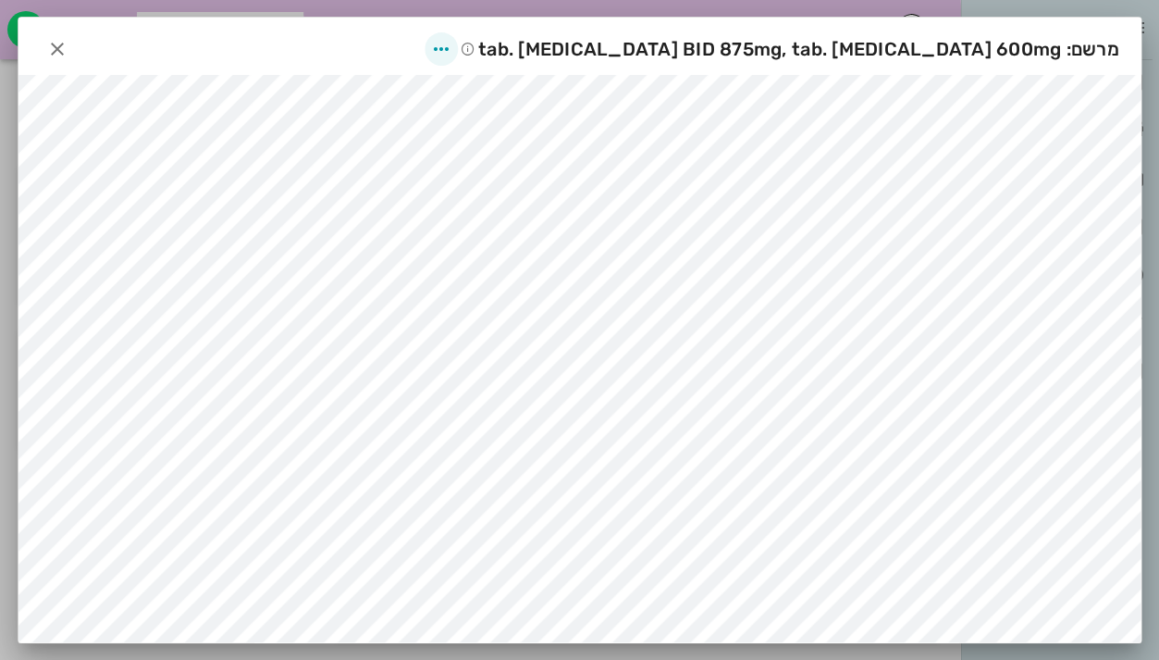
click at [452, 46] on icon "button" at bounding box center [441, 49] width 22 height 22
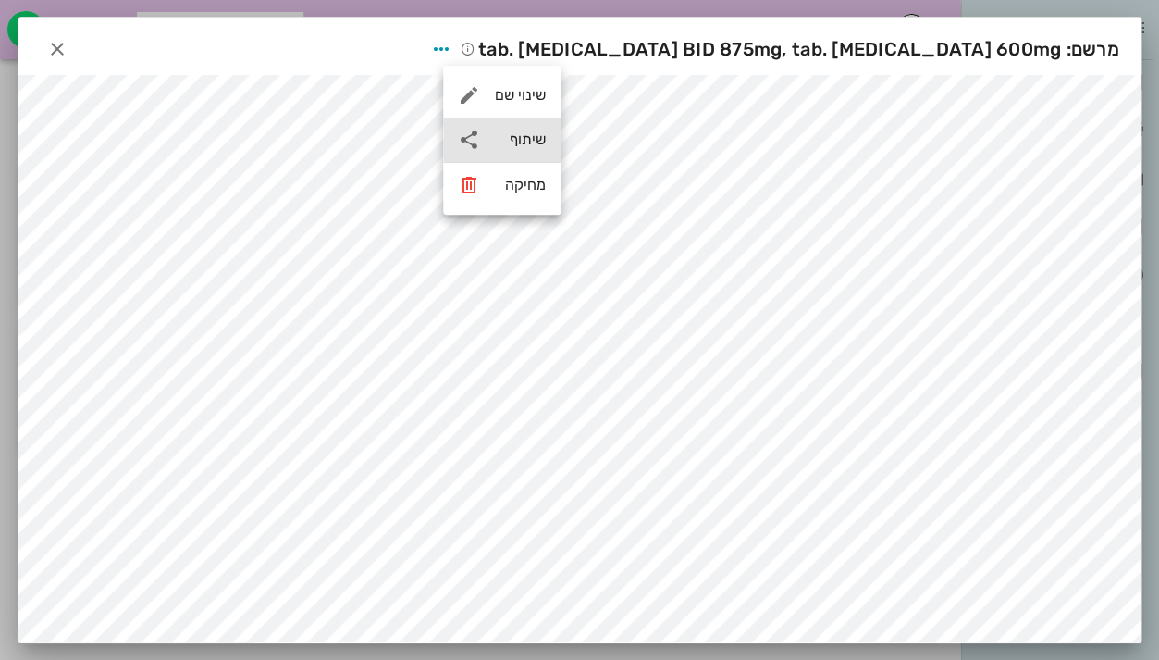
click at [513, 140] on div "שיתוף" at bounding box center [520, 139] width 51 height 18
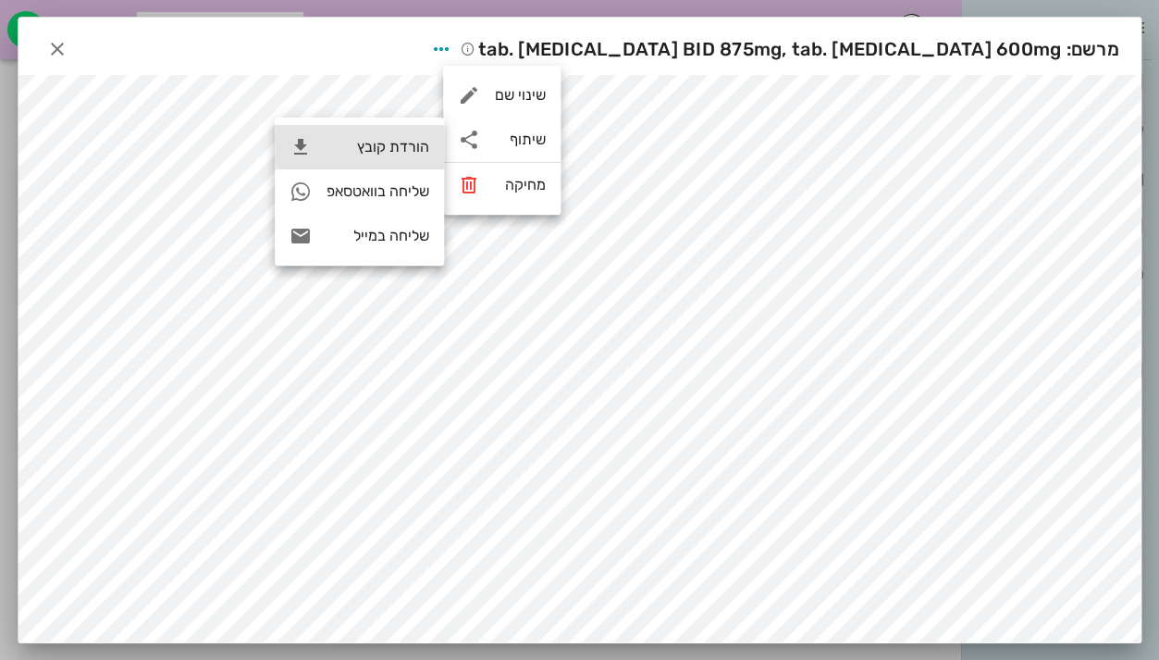
click at [390, 148] on div "הורדת קובץ" at bounding box center [378, 147] width 103 height 18
